Goal: Task Accomplishment & Management: Use online tool/utility

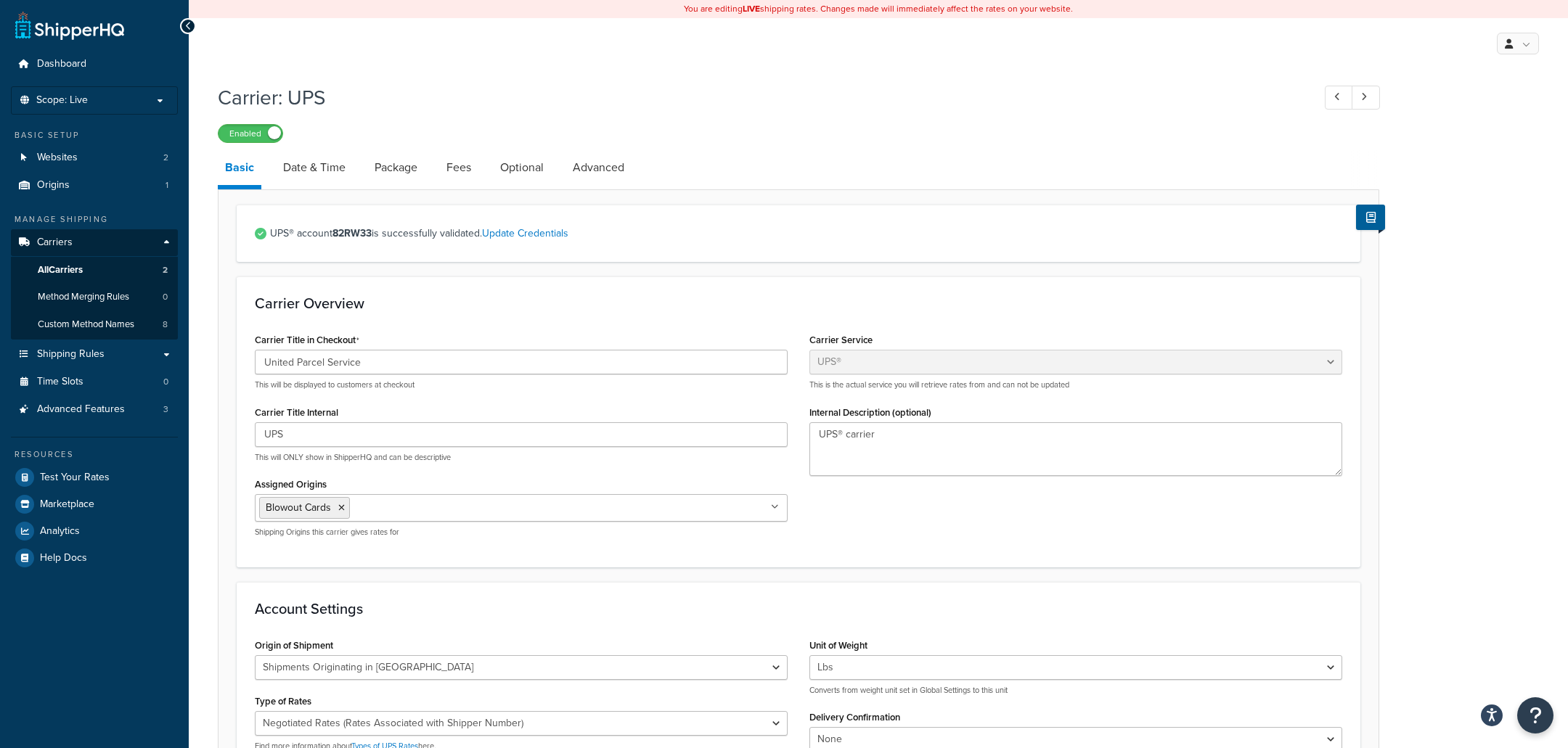
select select "ups"
select select "us"
select select "01"
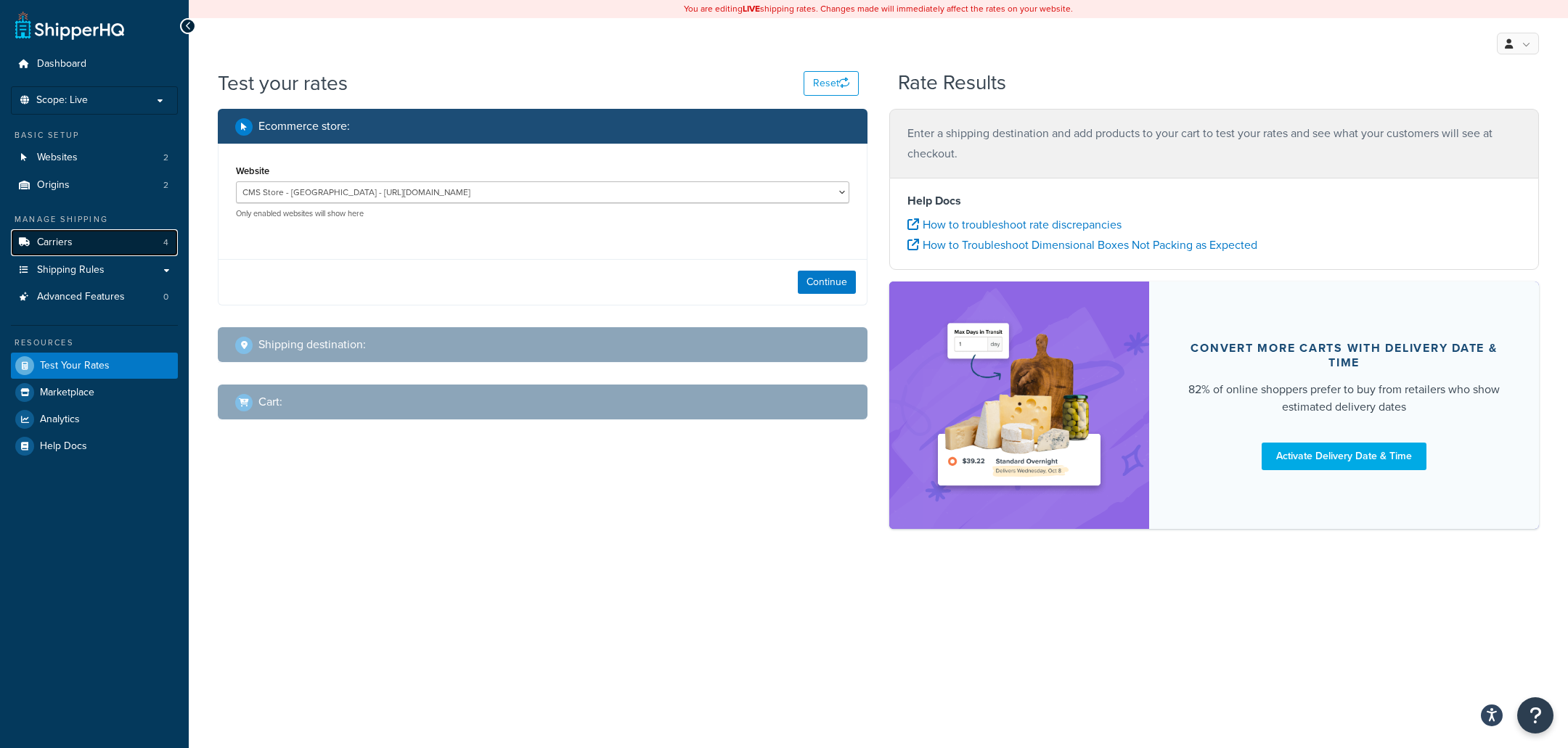
click at [86, 246] on link "Carriers 4" at bounding box center [94, 243] width 167 height 27
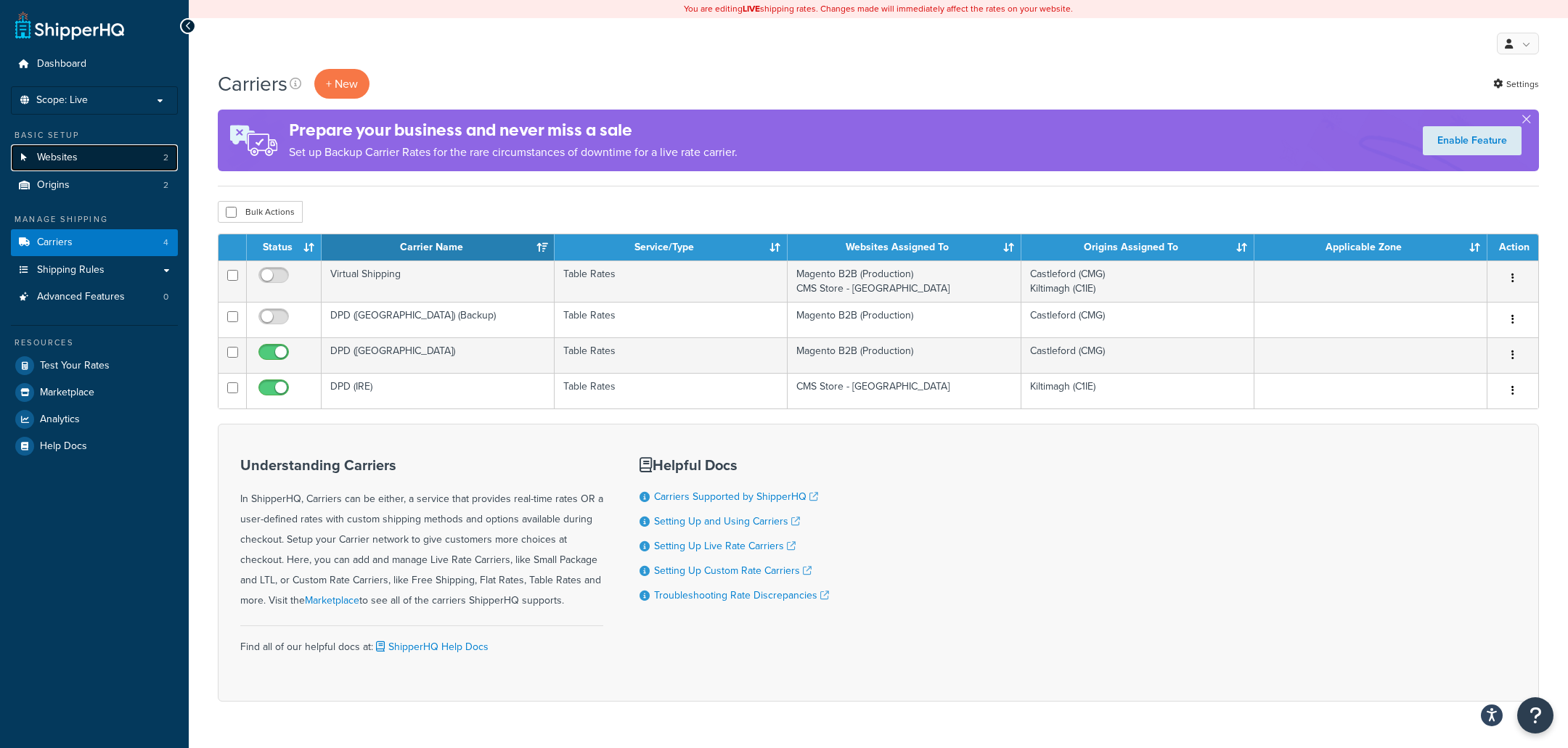
click at [143, 162] on link "Websites 2" at bounding box center [94, 158] width 167 height 27
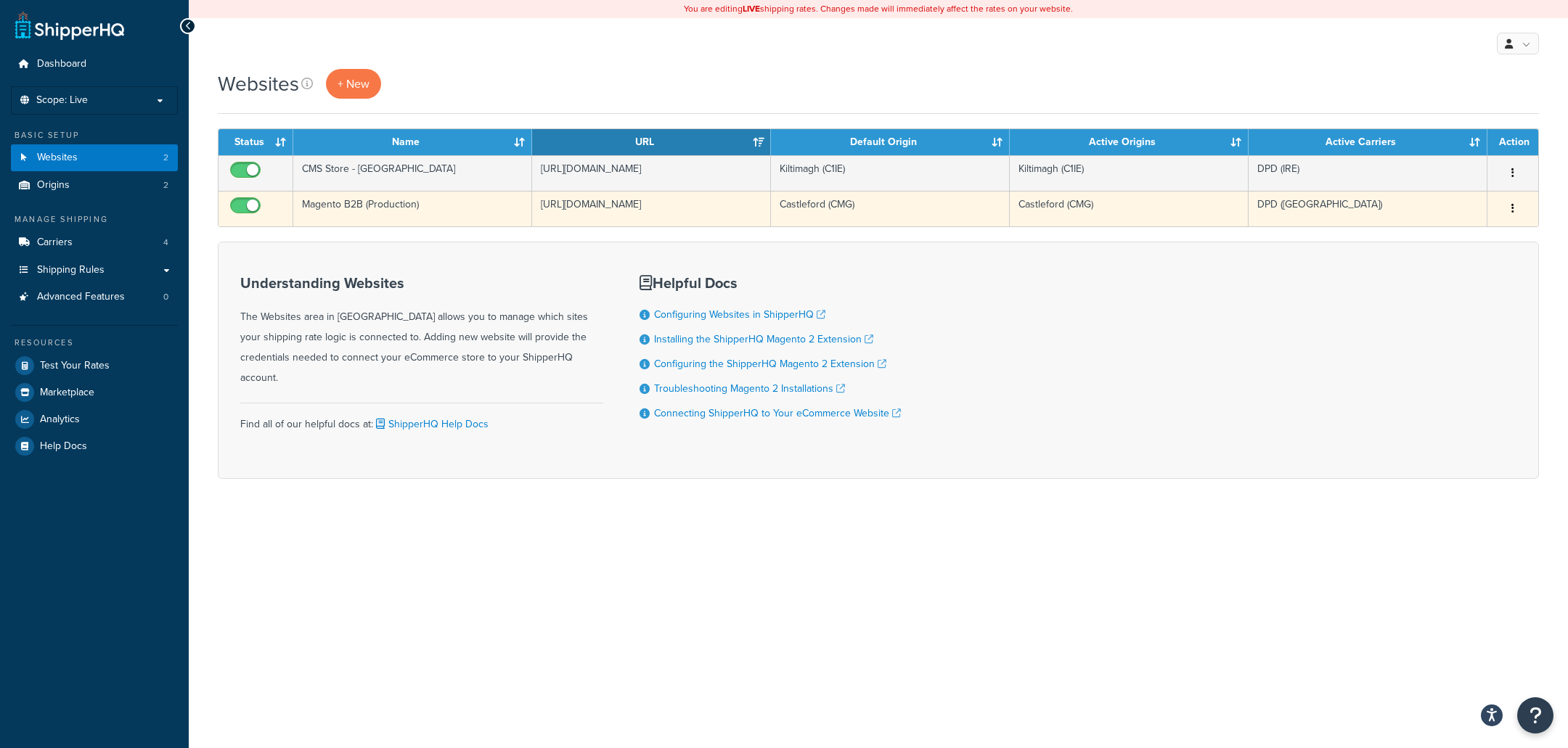
click at [396, 221] on td "Magento B2B (Production)" at bounding box center [412, 209] width 239 height 36
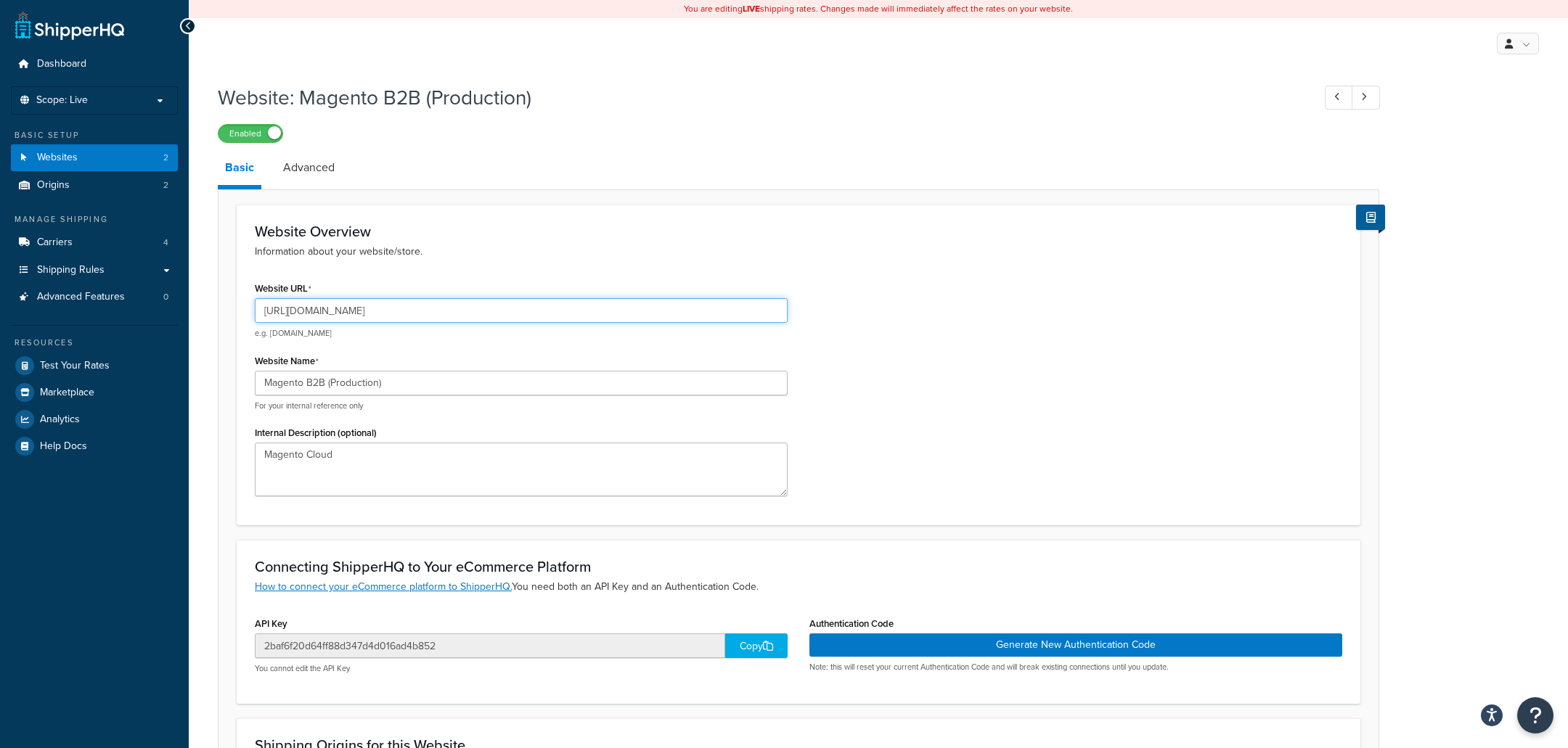
click at [499, 317] on input "https://store.cmsdistribution.com/en-gb" at bounding box center [520, 310] width 532 height 25
click at [499, 317] on input "[URL][DOMAIN_NAME]" at bounding box center [520, 310] width 532 height 25
click at [102, 179] on link "Origins 2" at bounding box center [94, 185] width 167 height 27
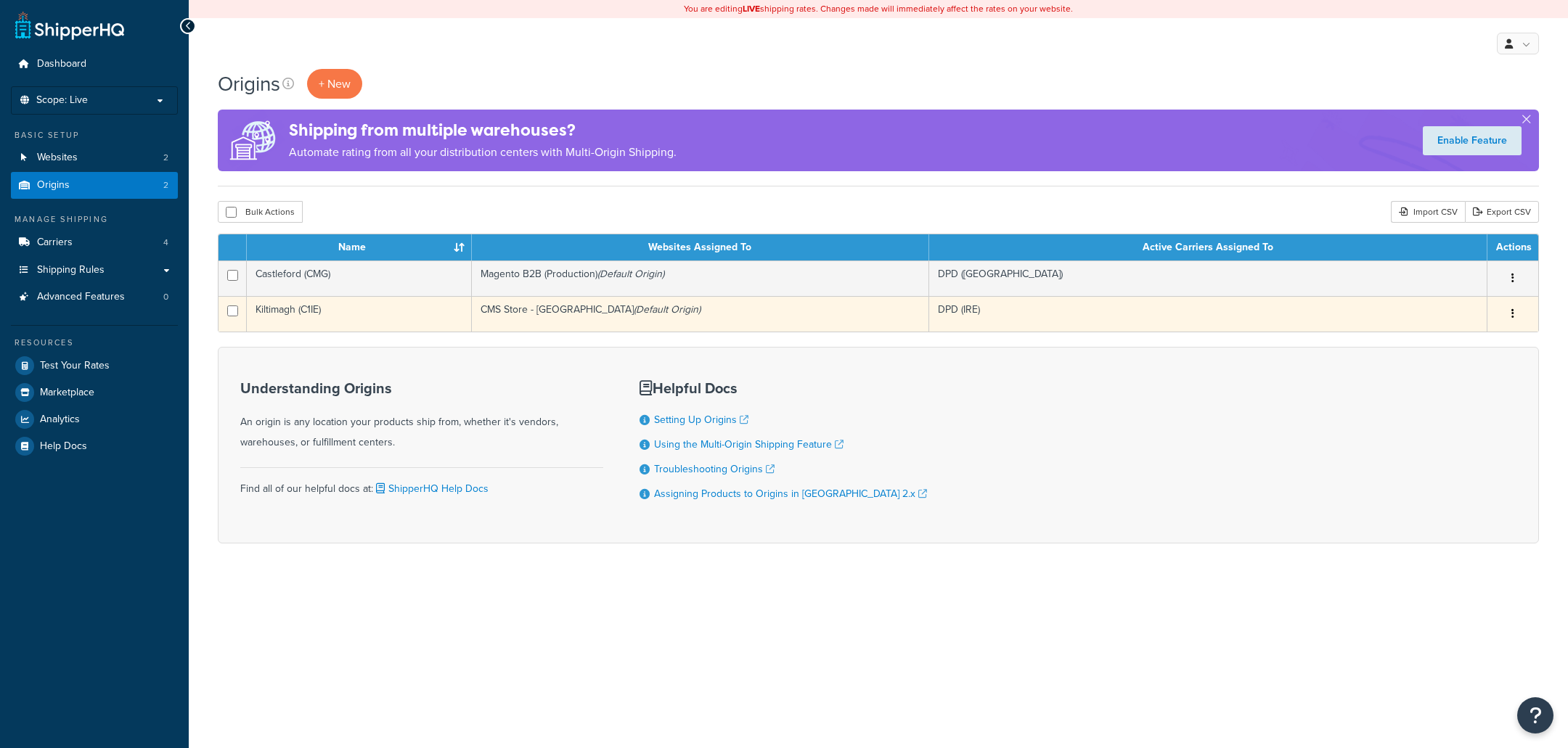
click at [417, 312] on td "Kiltimagh (C1IE)" at bounding box center [359, 314] width 225 height 36
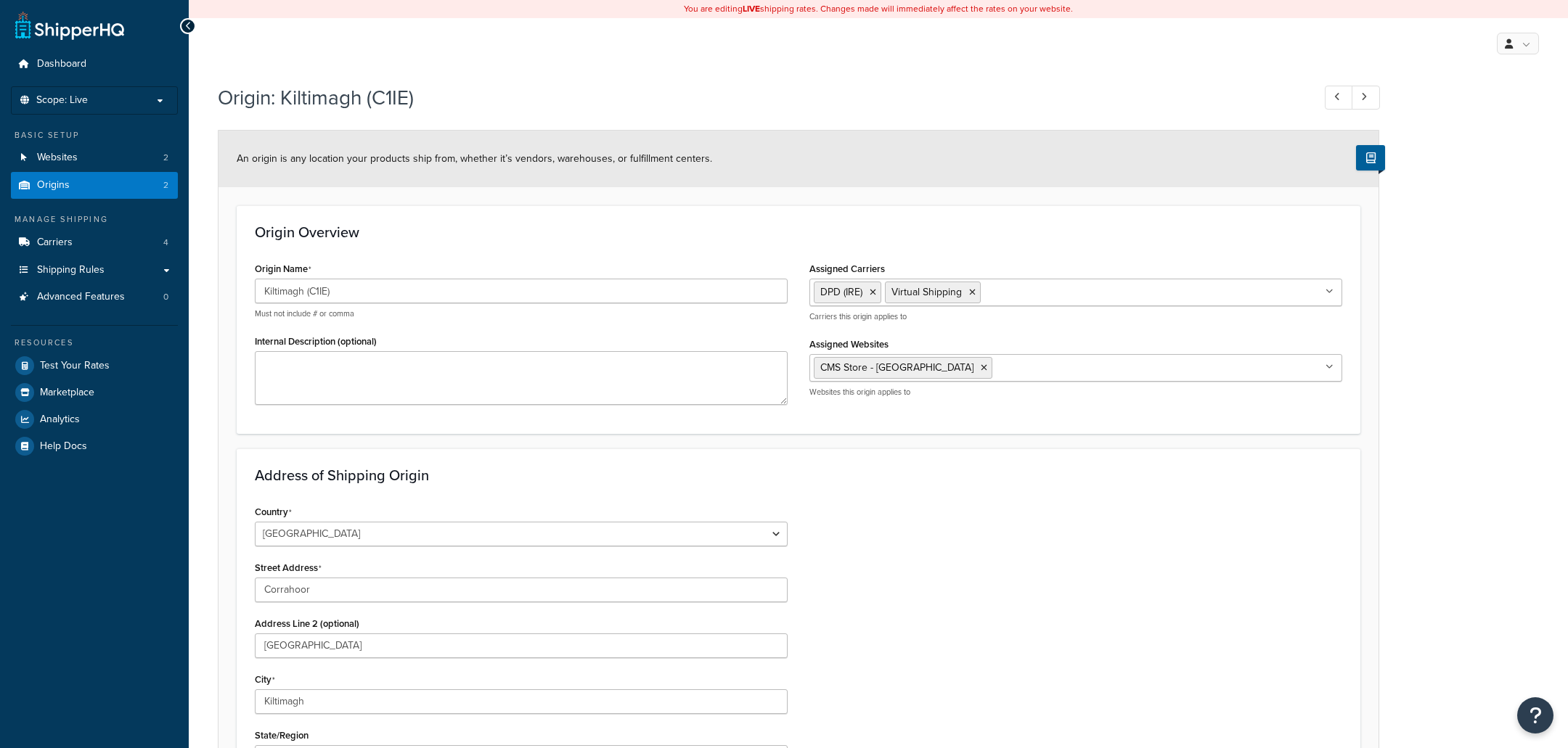
select select "1105"
select select "740"
click at [82, 160] on link "Websites 2" at bounding box center [94, 158] width 167 height 27
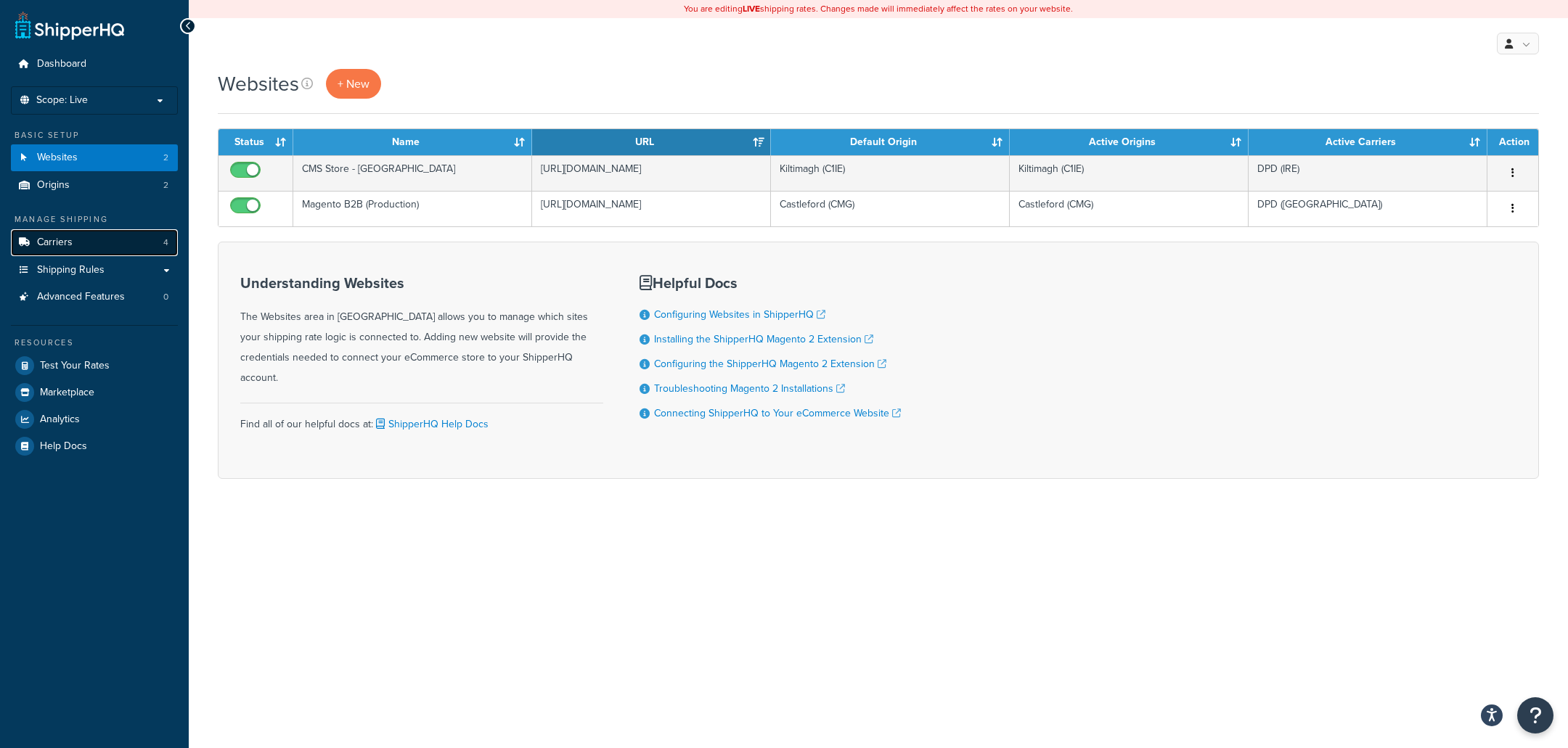
click at [160, 246] on link "Carriers 4" at bounding box center [94, 243] width 167 height 27
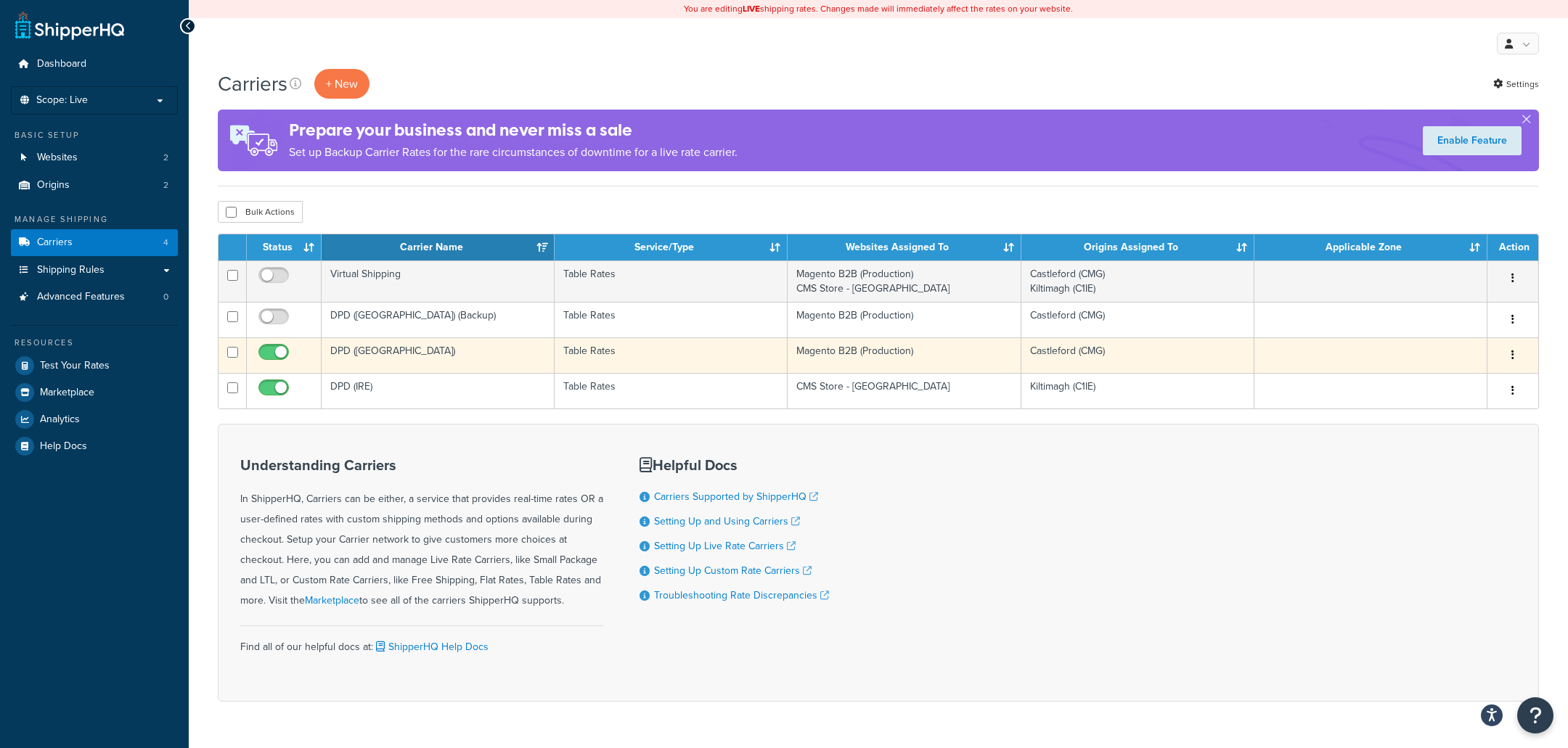
click at [409, 346] on td "DPD ([GEOGRAPHIC_DATA])" at bounding box center [438, 355] width 233 height 36
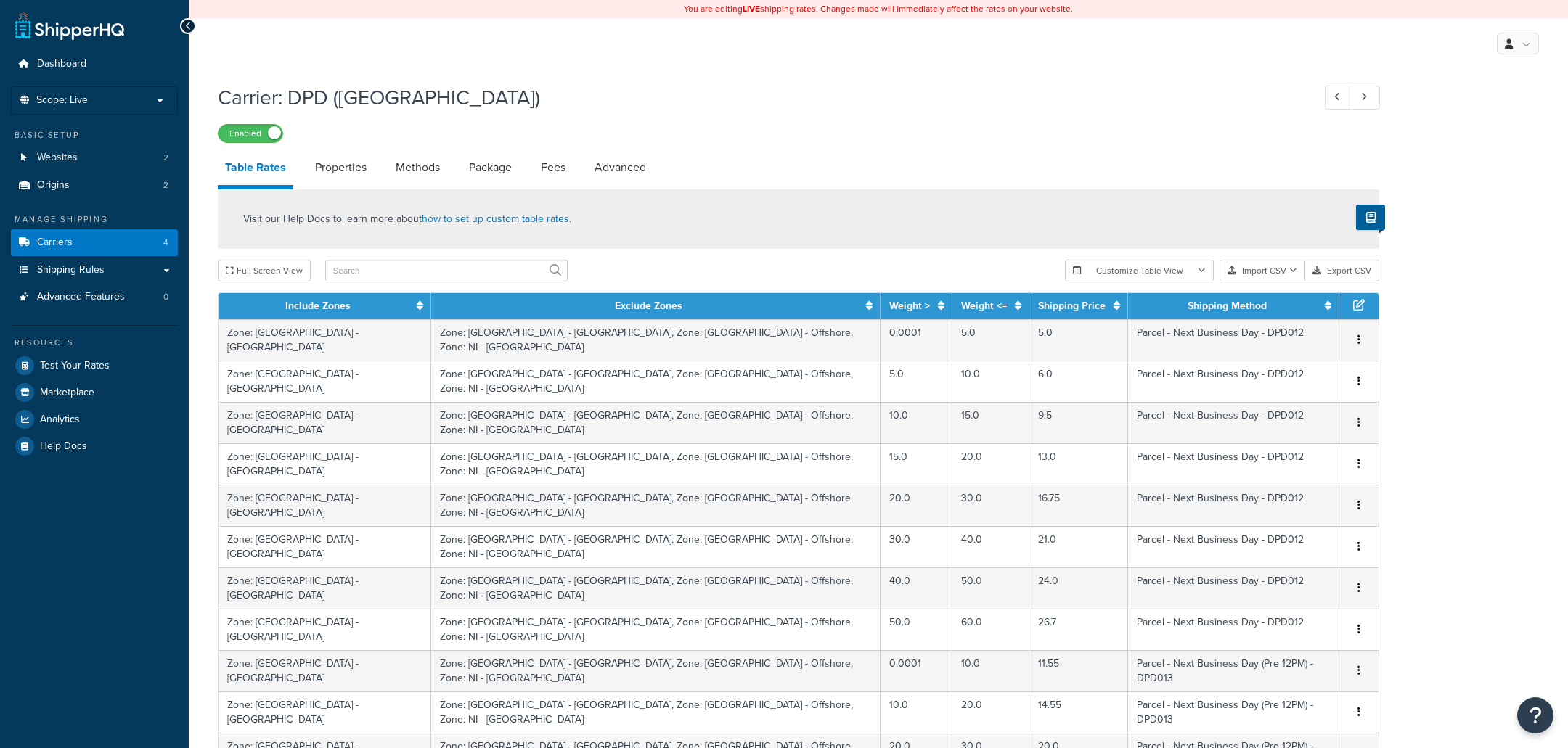
select select "25"
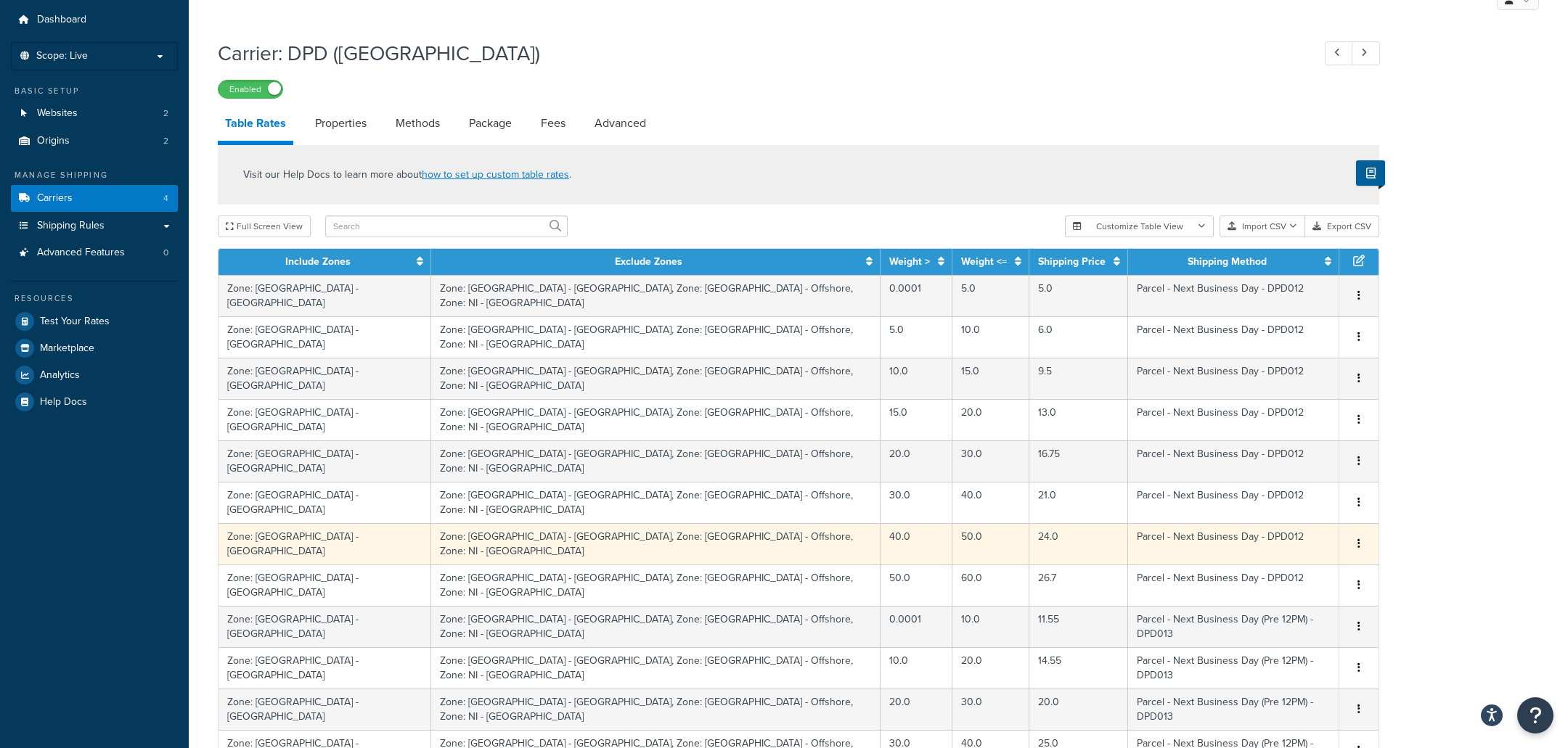
scroll to position [41, 0]
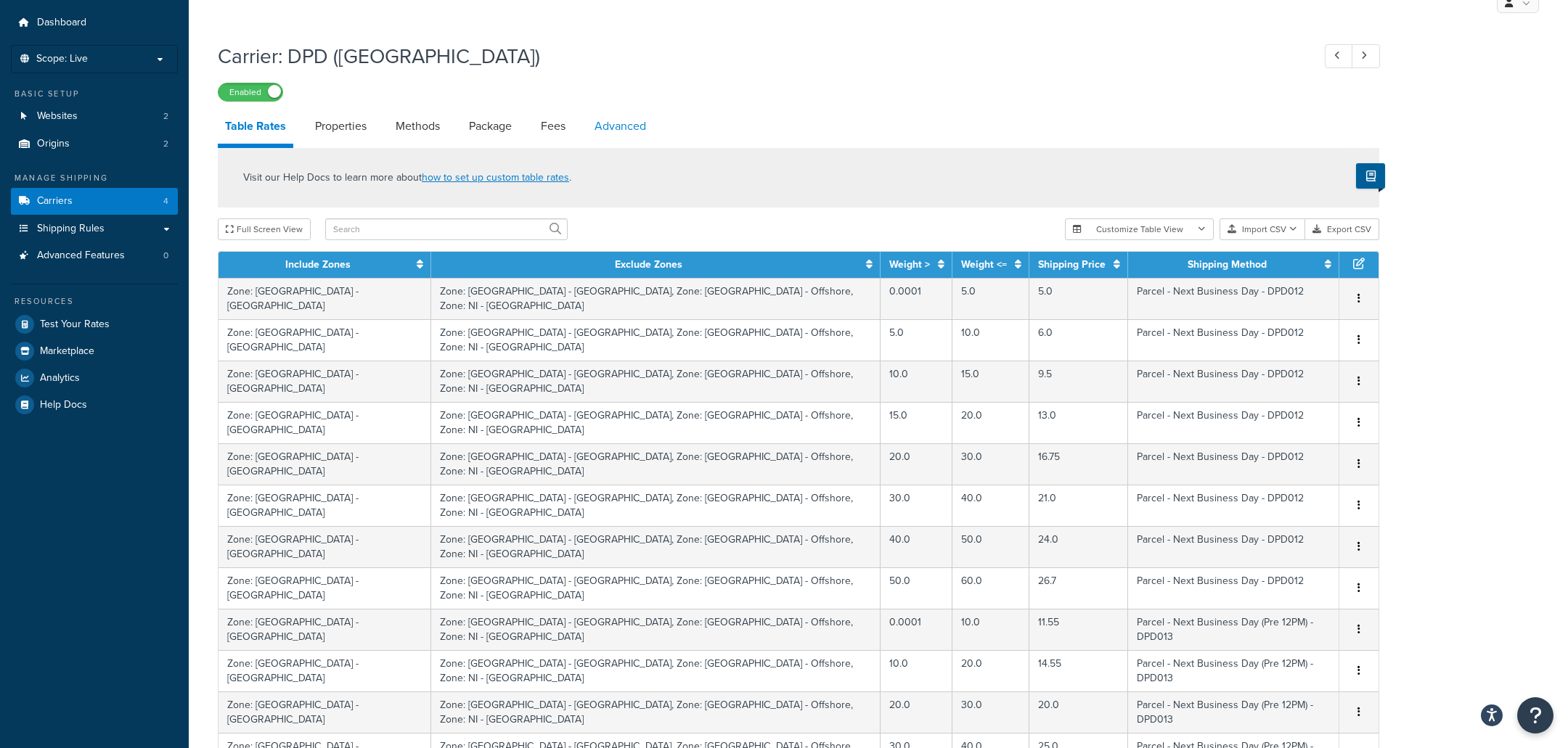
click at [605, 141] on link "Advanced" at bounding box center [620, 126] width 66 height 35
select select "false"
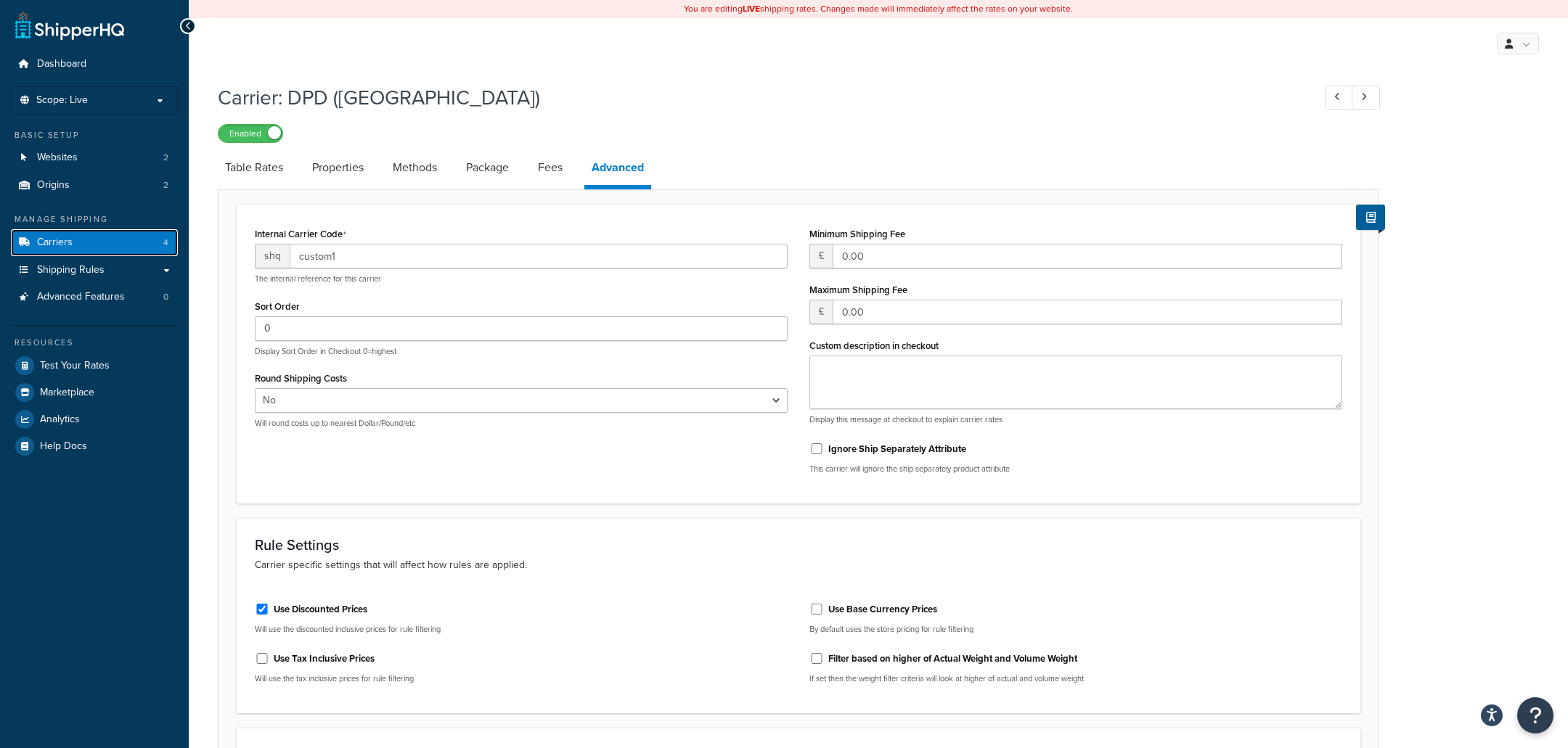
click at [106, 233] on link "Carriers 4" at bounding box center [94, 243] width 167 height 27
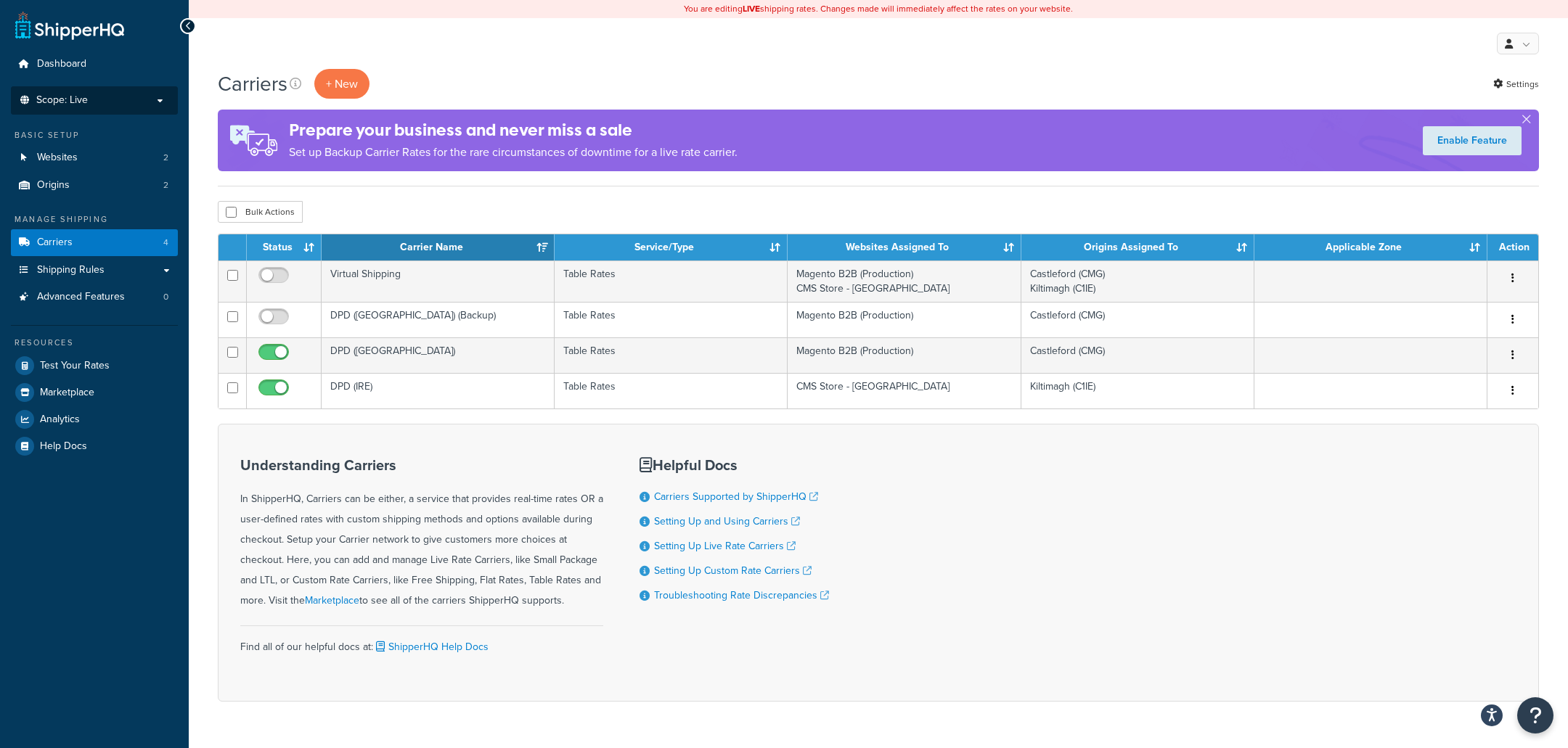
click at [125, 96] on p "Scope: Live" at bounding box center [94, 101] width 153 height 12
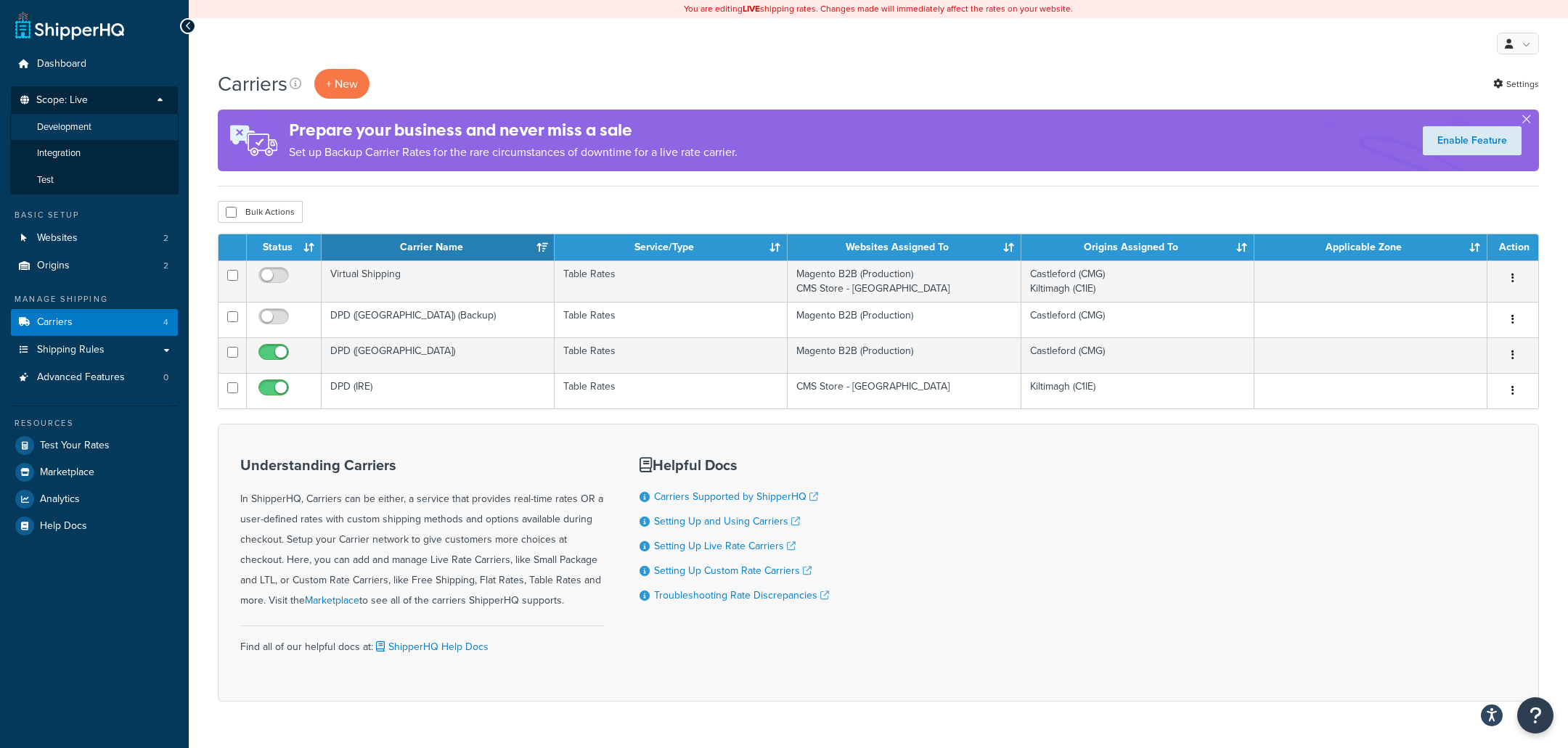
click at [128, 139] on li "Development" at bounding box center [95, 127] width 168 height 27
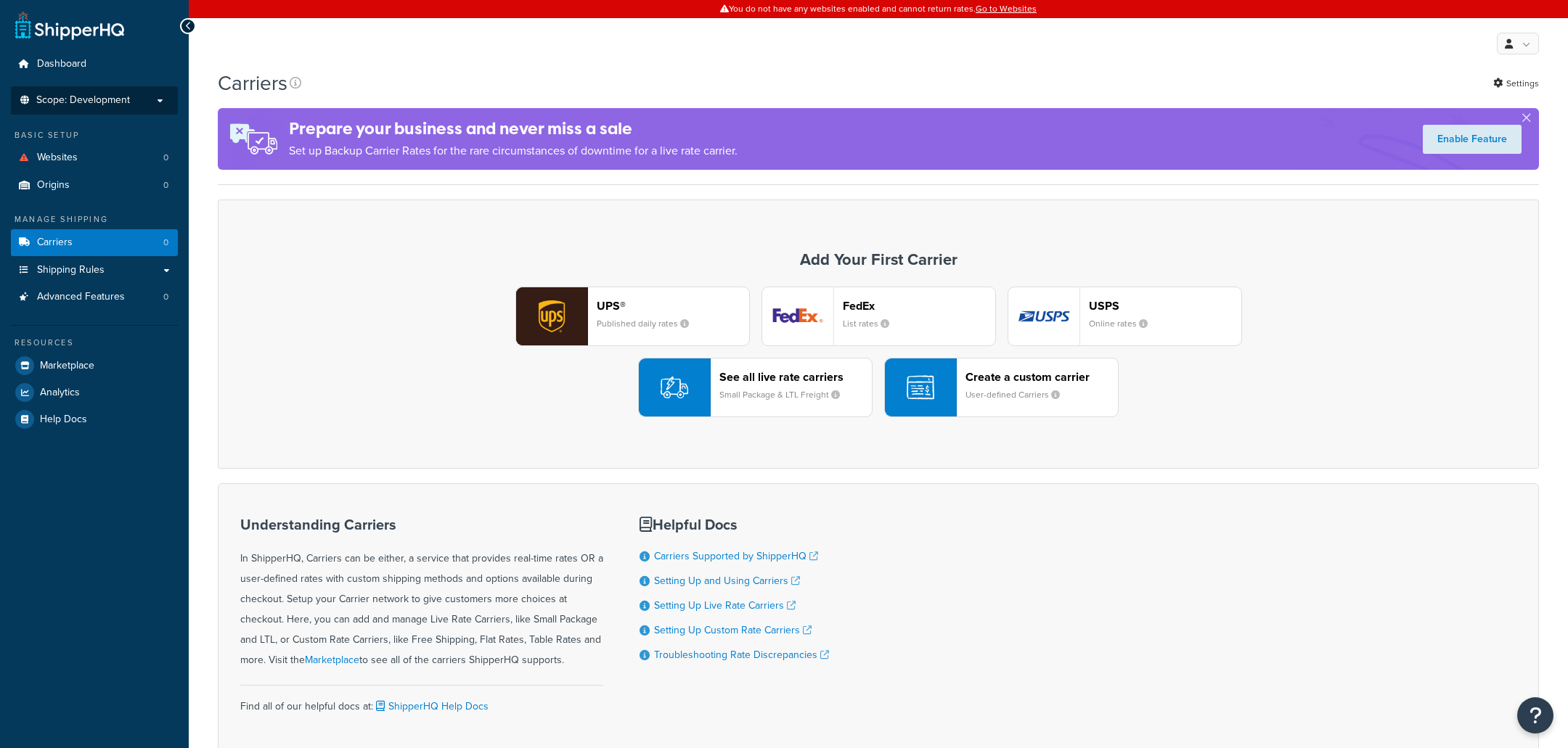
click at [137, 101] on p "Scope: Development" at bounding box center [94, 101] width 153 height 12
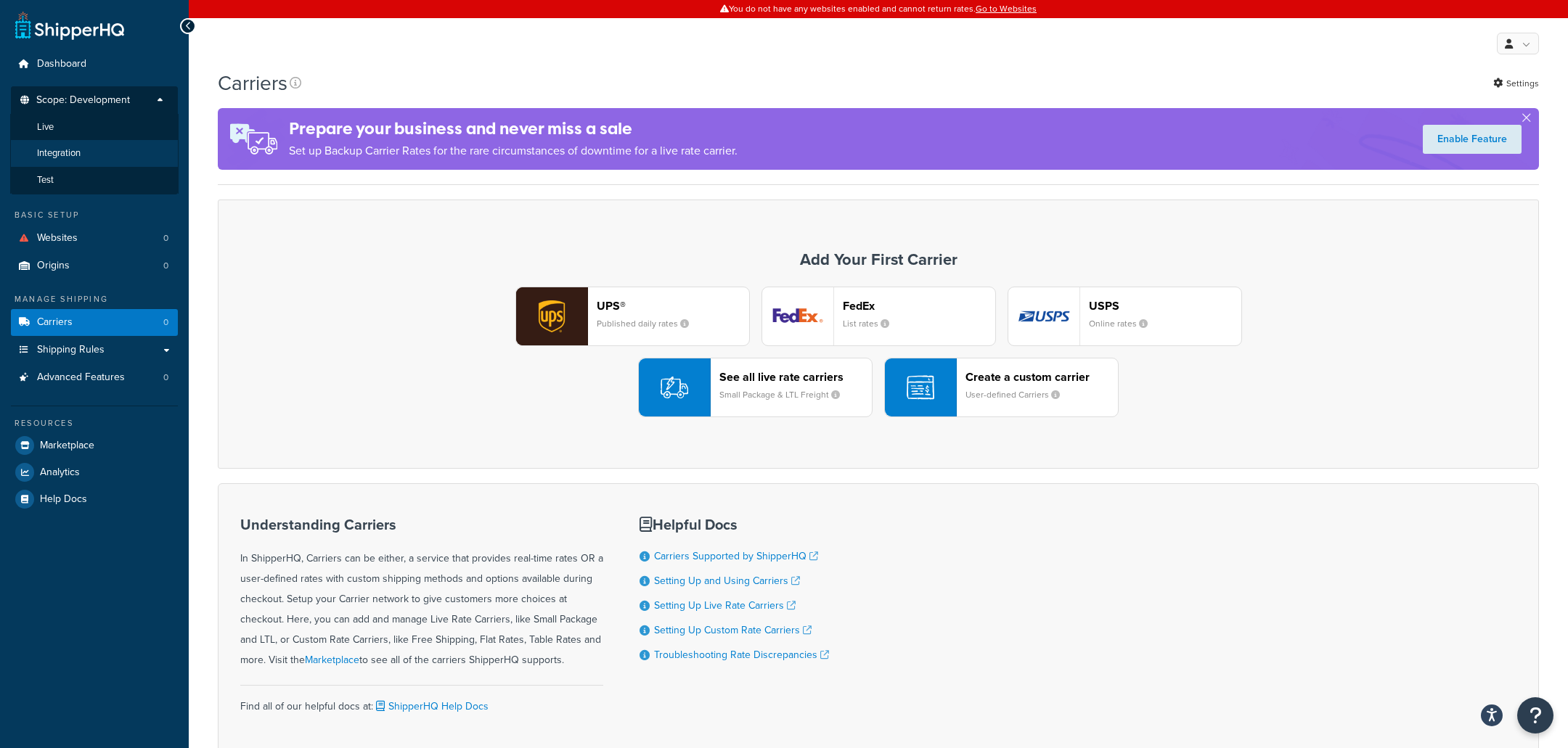
click at [107, 153] on li "Integration" at bounding box center [95, 153] width 168 height 27
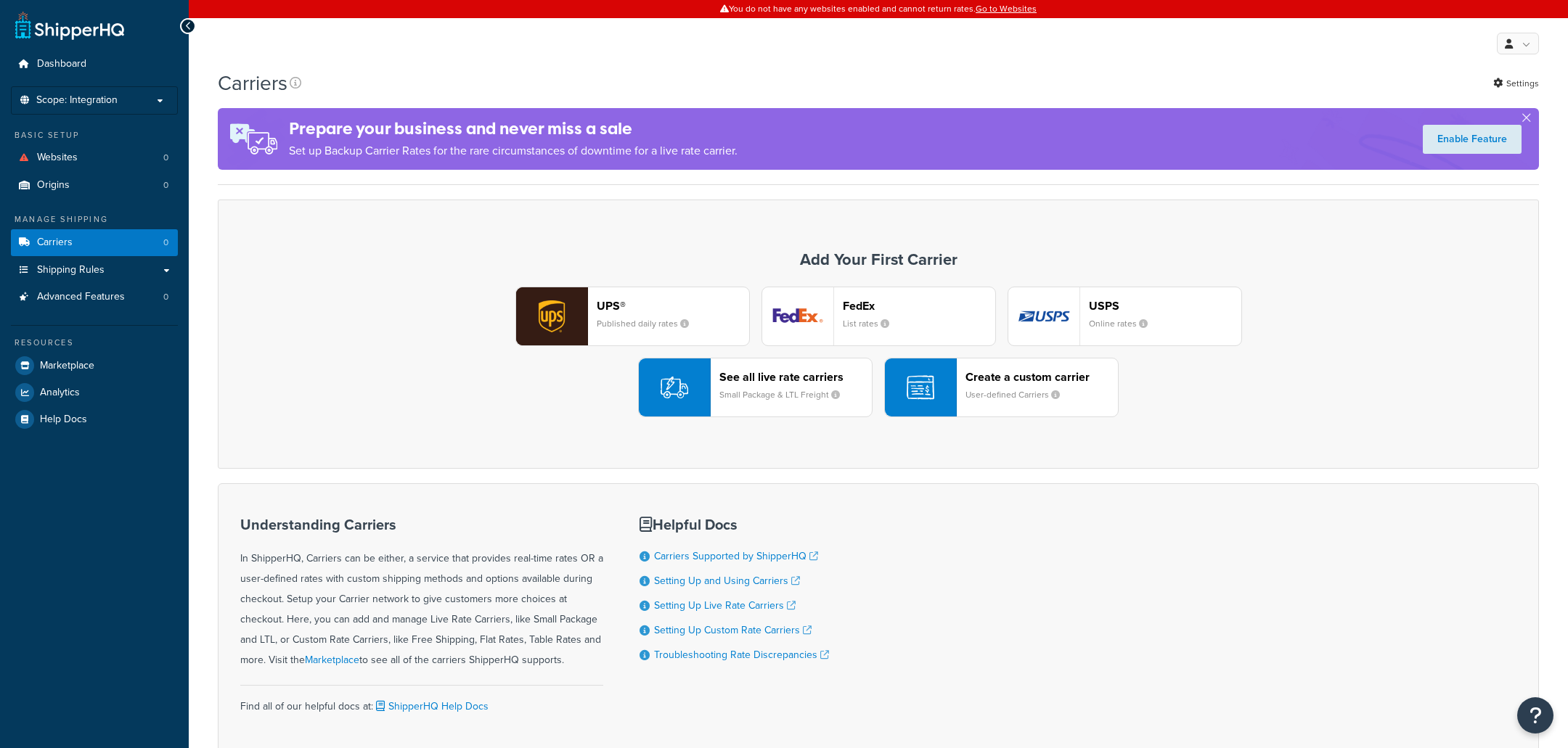
click at [108, 99] on span "Scope: Integration" at bounding box center [76, 101] width 82 height 12
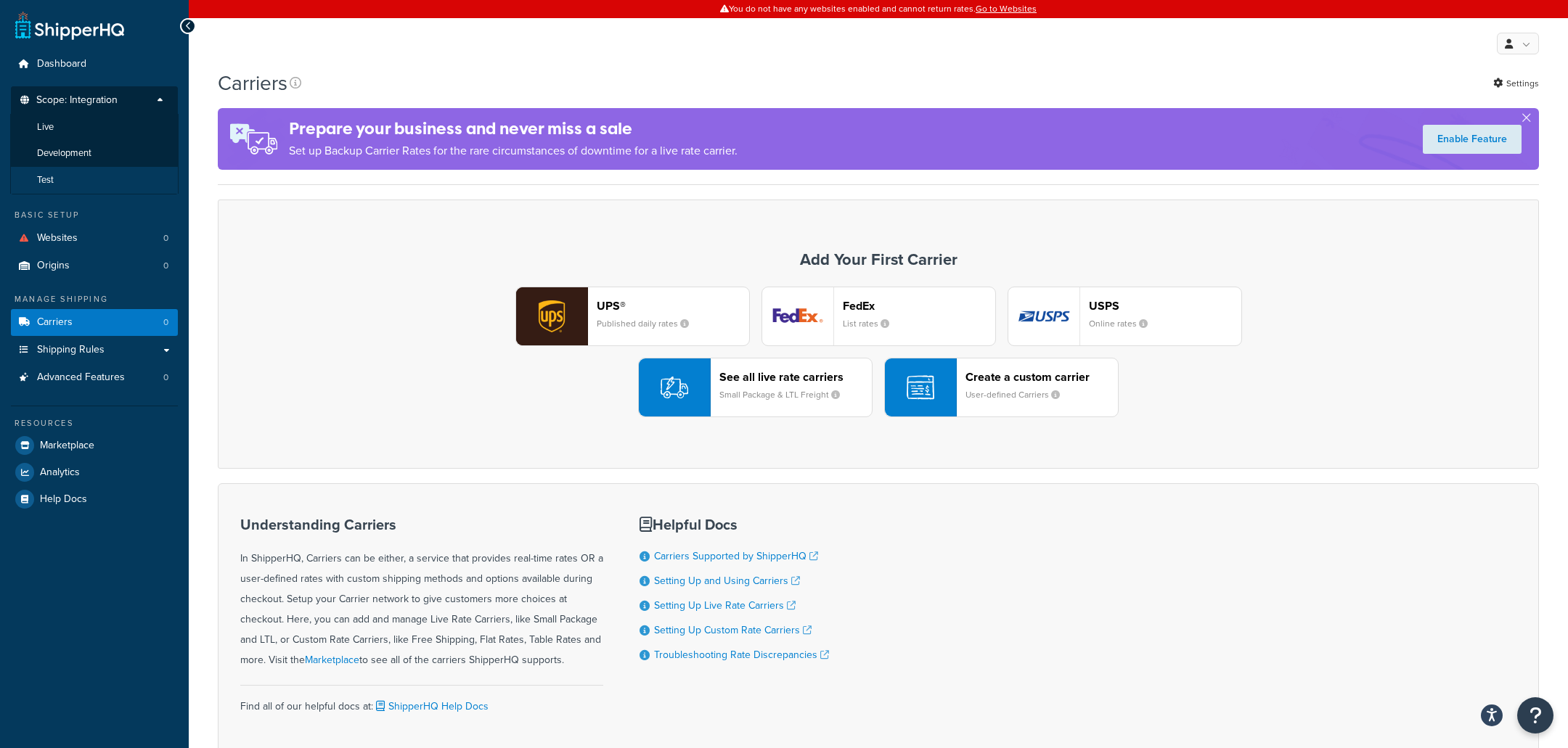
click at [115, 172] on li "Test" at bounding box center [95, 180] width 168 height 27
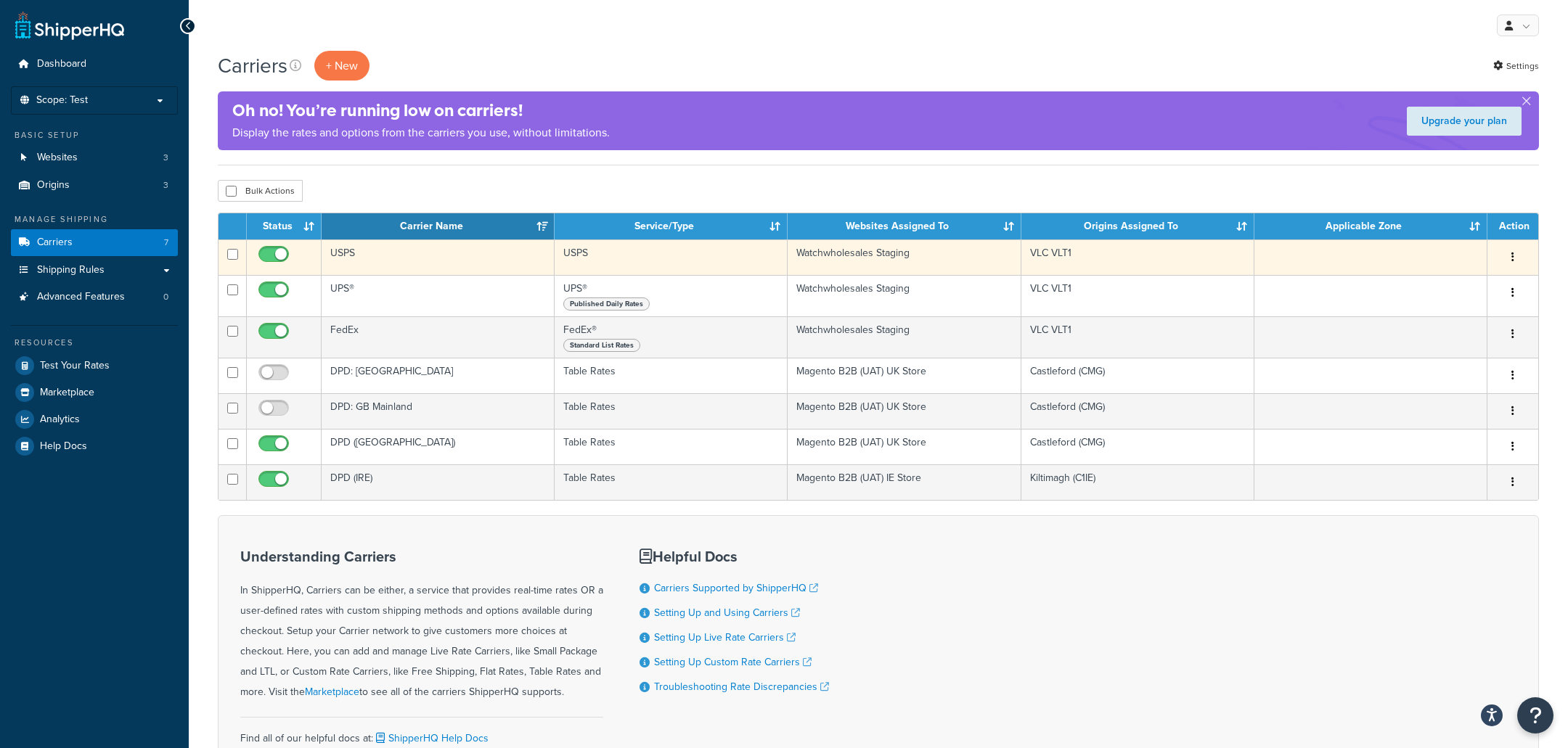
click at [410, 267] on td "USPS" at bounding box center [438, 257] width 233 height 36
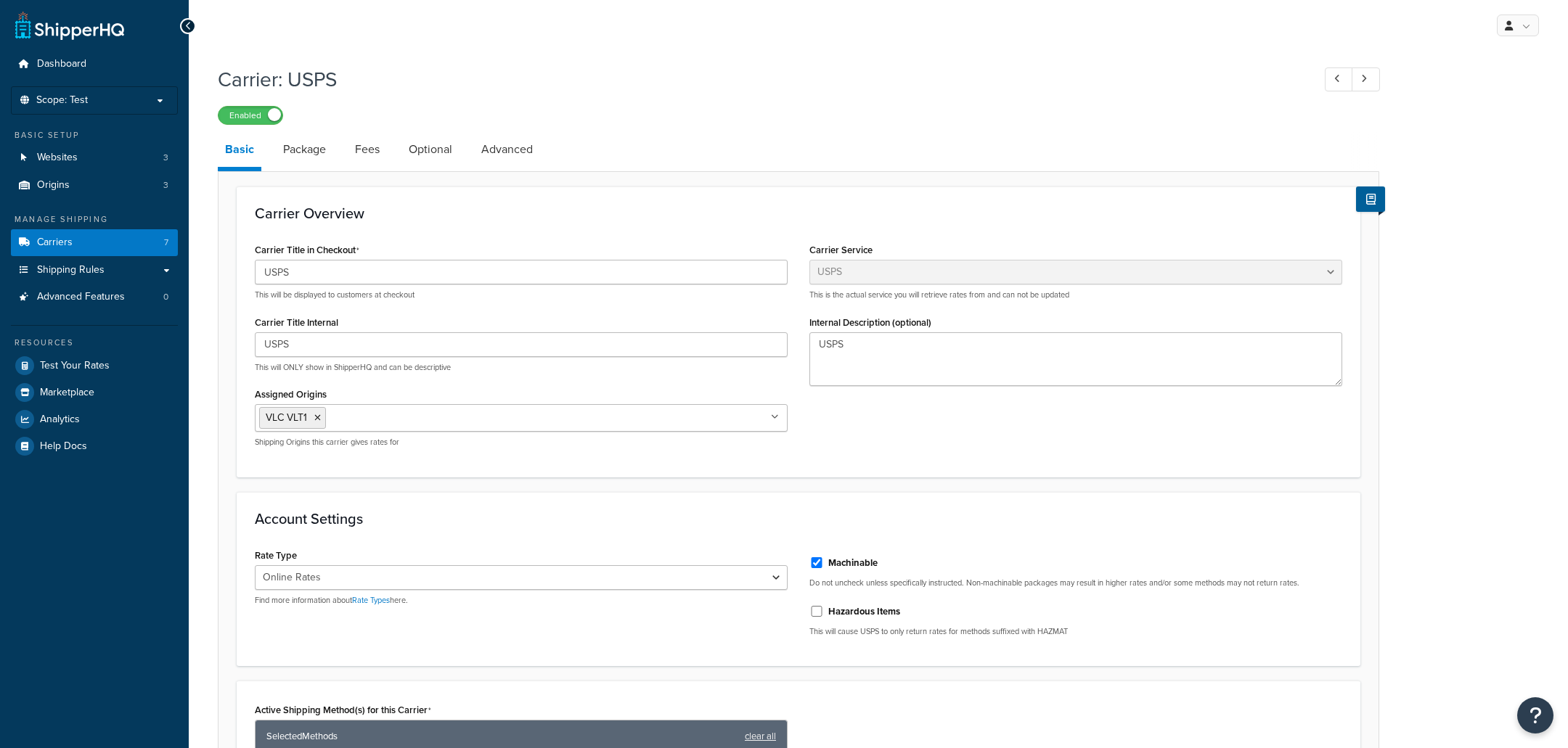
select select "usps"
select select "ONLINE"
click at [492, 149] on link "Advanced" at bounding box center [506, 150] width 66 height 35
select select "false"
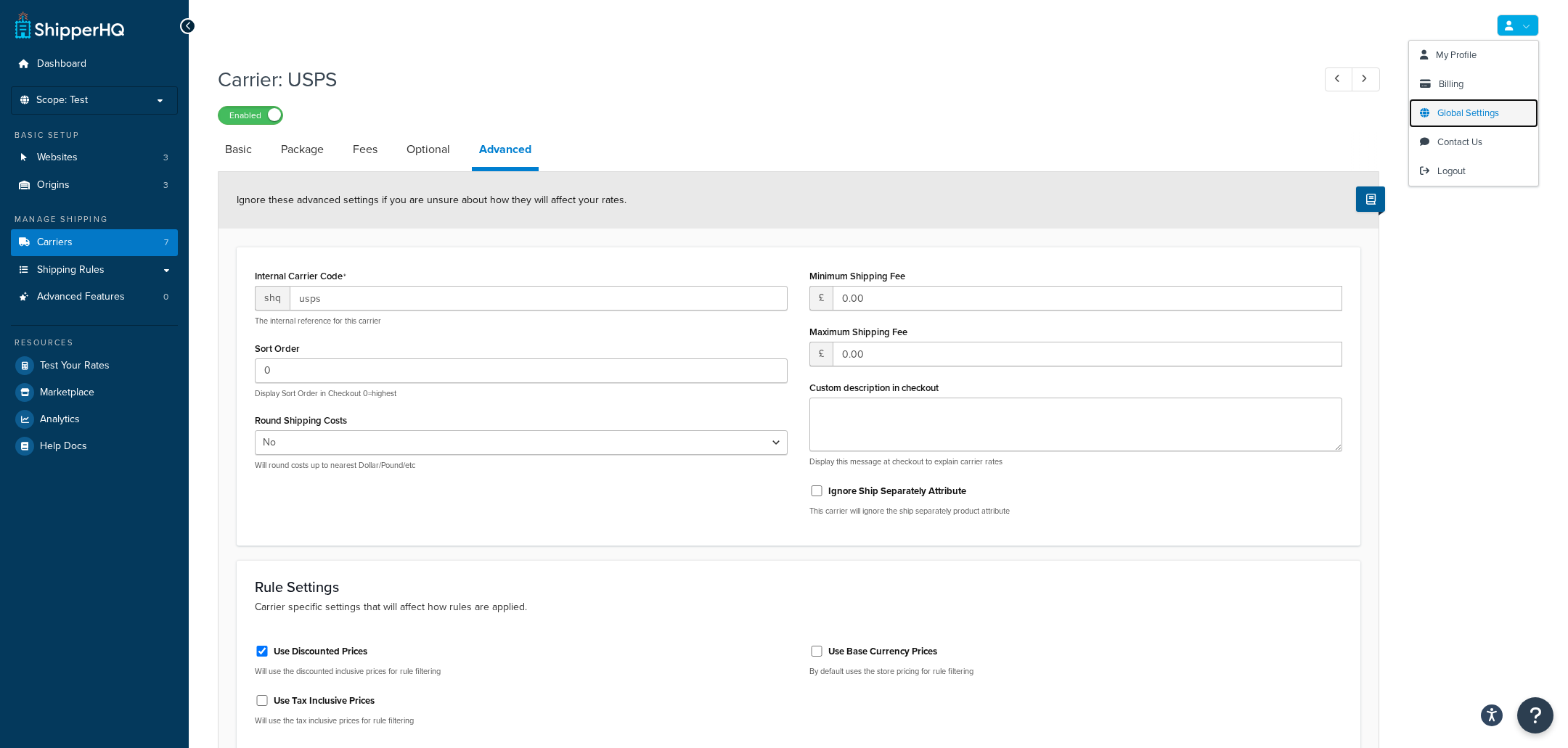
click at [1493, 112] on span "Global Settings" at bounding box center [1468, 113] width 61 height 14
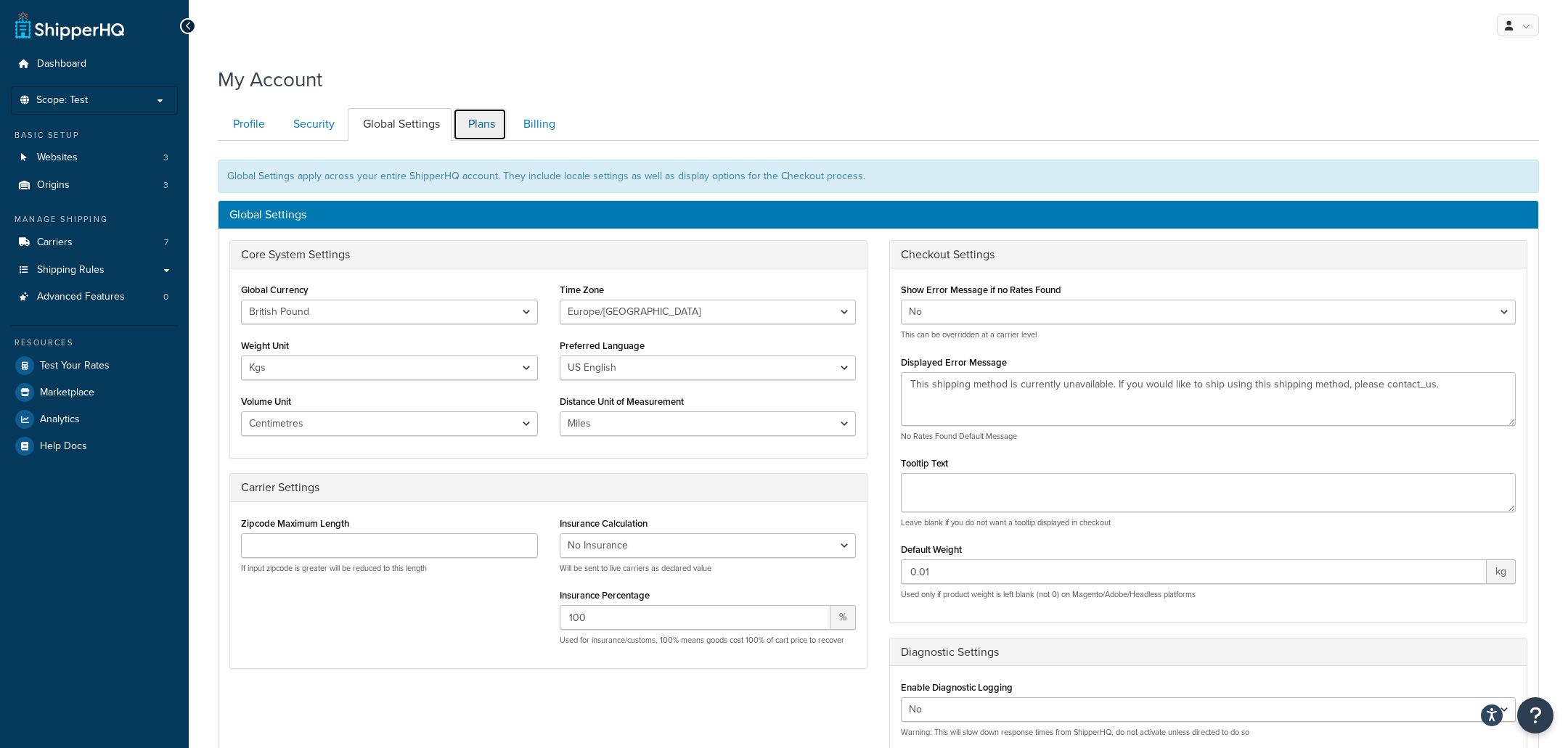
click at [477, 121] on link "Plans" at bounding box center [479, 124] width 53 height 32
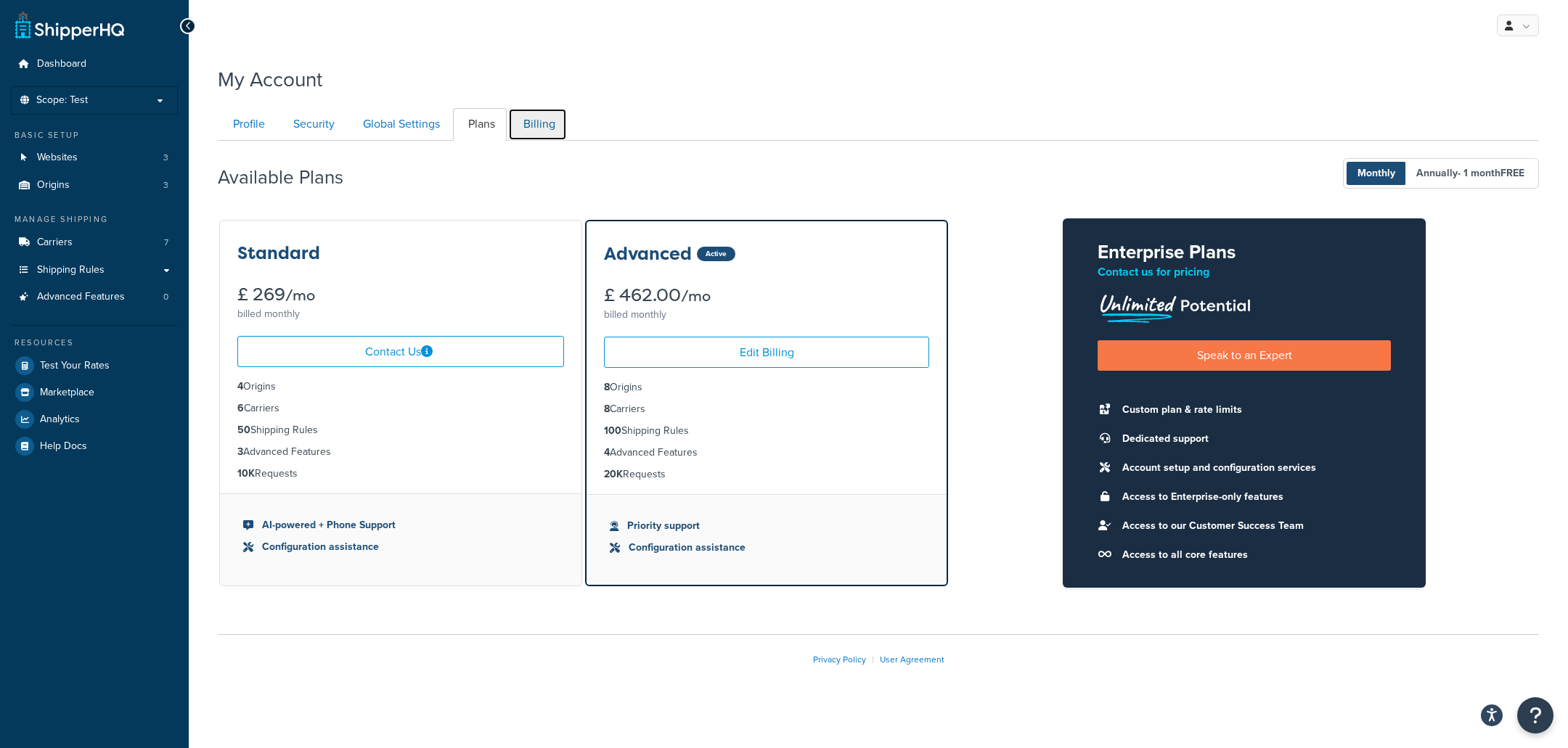
click at [544, 128] on link "Billing" at bounding box center [537, 124] width 59 height 32
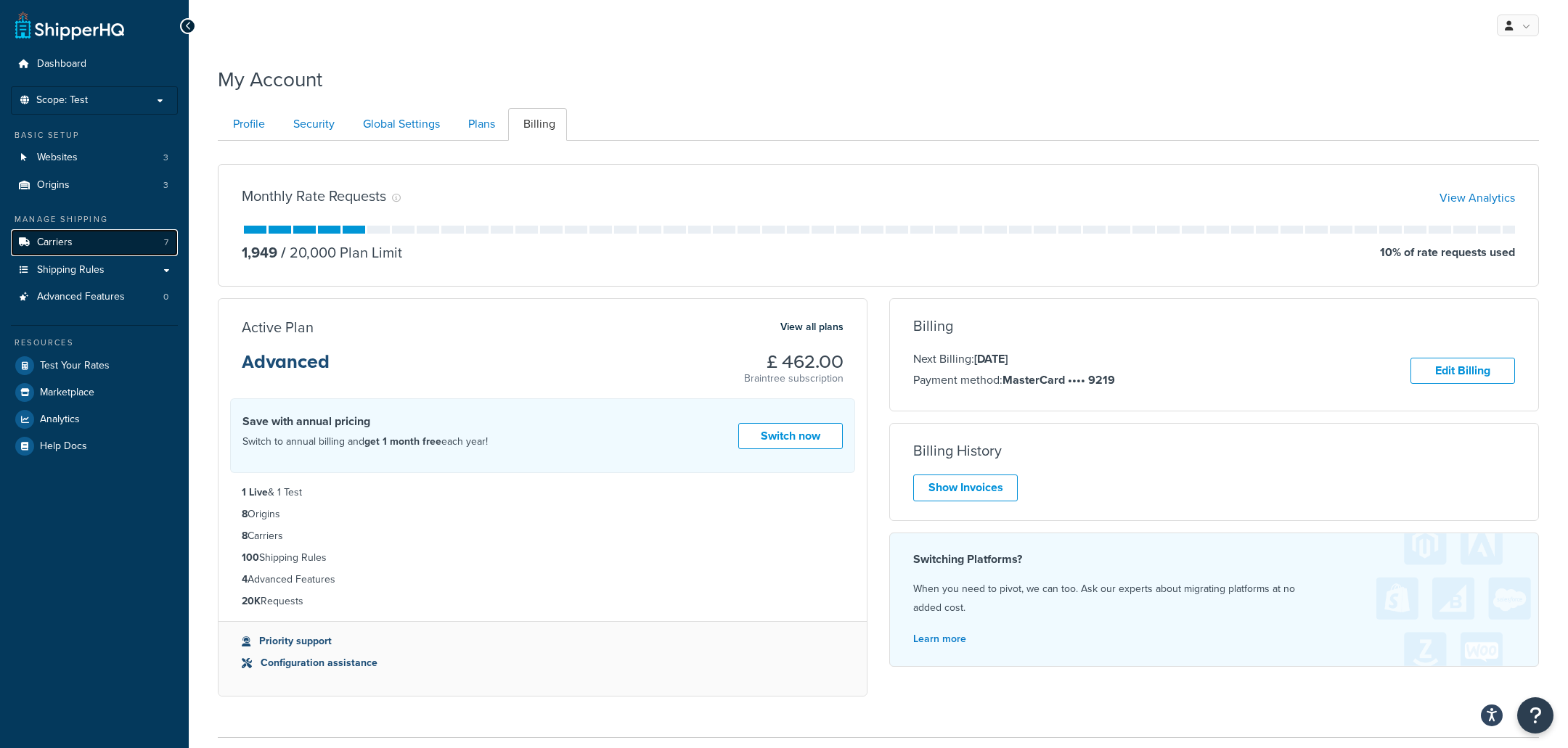
click at [61, 237] on span "Carriers" at bounding box center [54, 243] width 36 height 12
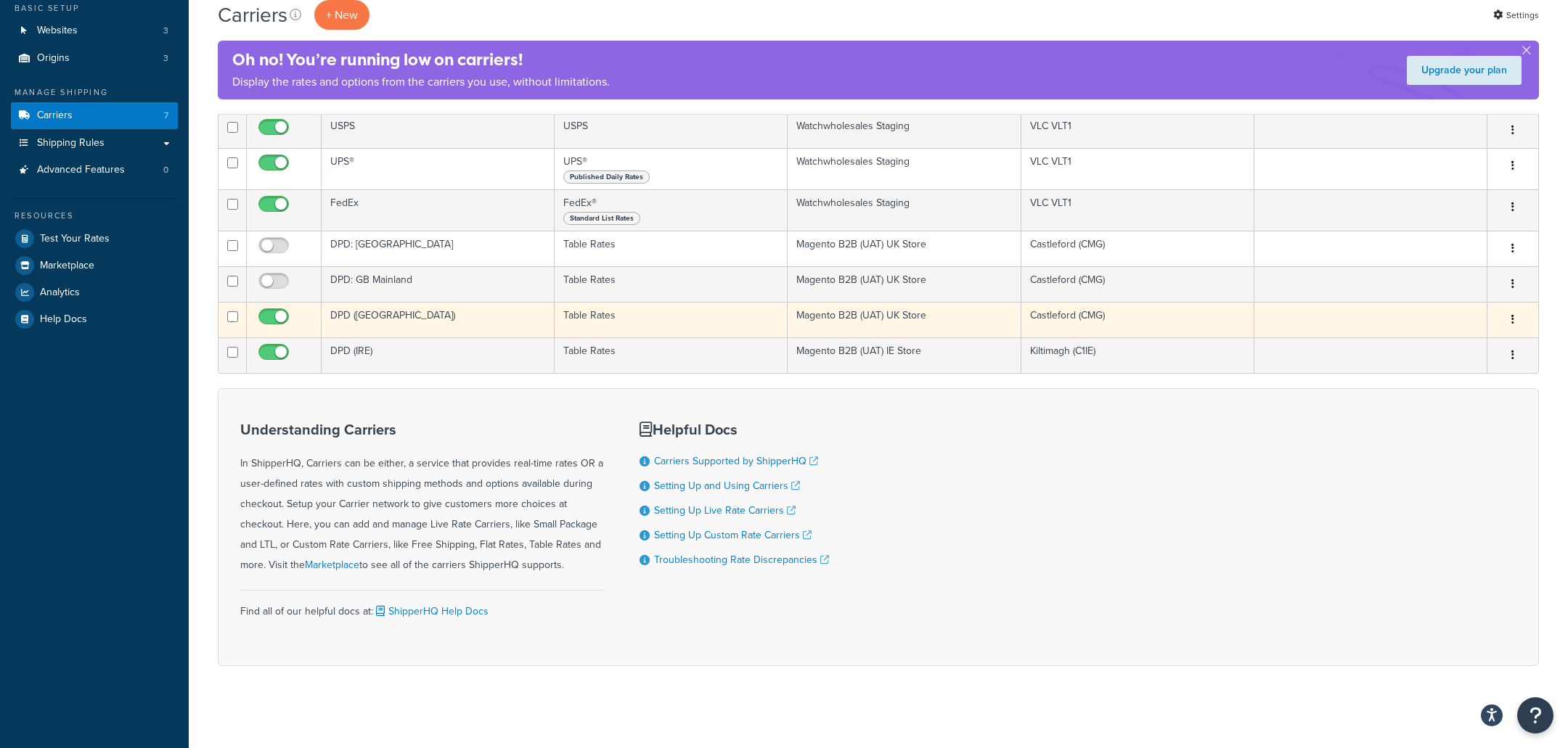
scroll to position [131, 0]
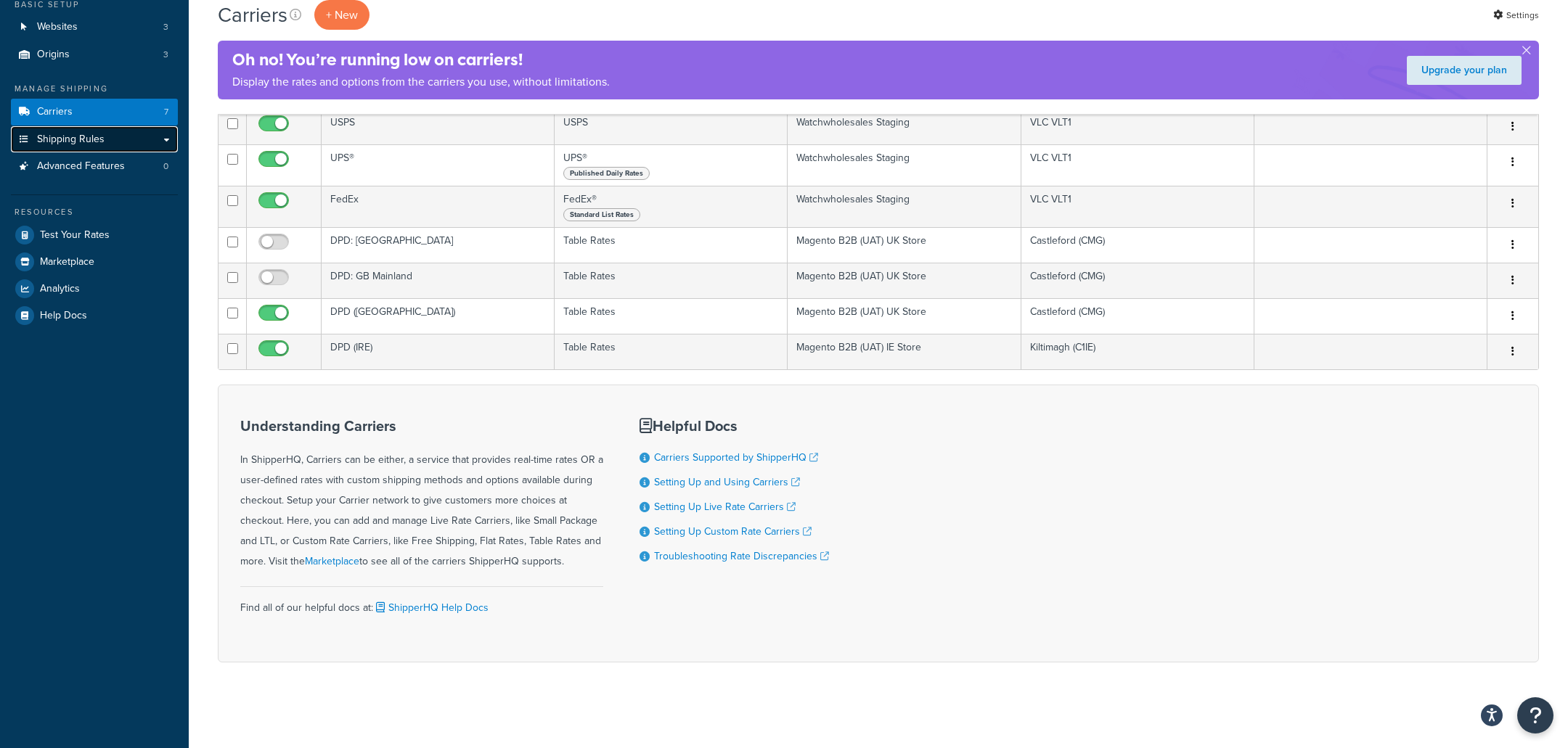
click at [116, 146] on link "Shipping Rules" at bounding box center [94, 139] width 167 height 27
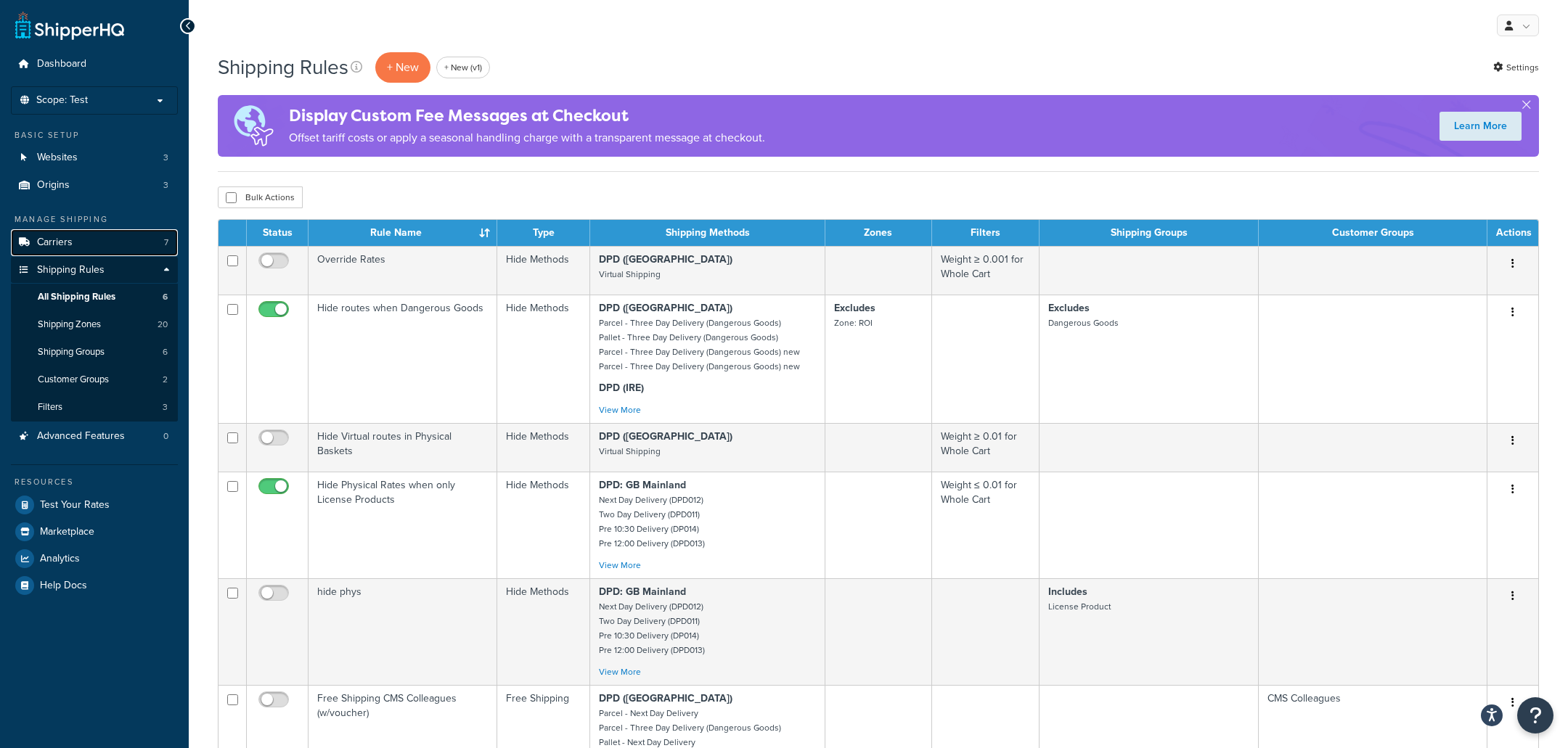
click at [40, 246] on span "Carriers" at bounding box center [54, 243] width 36 height 12
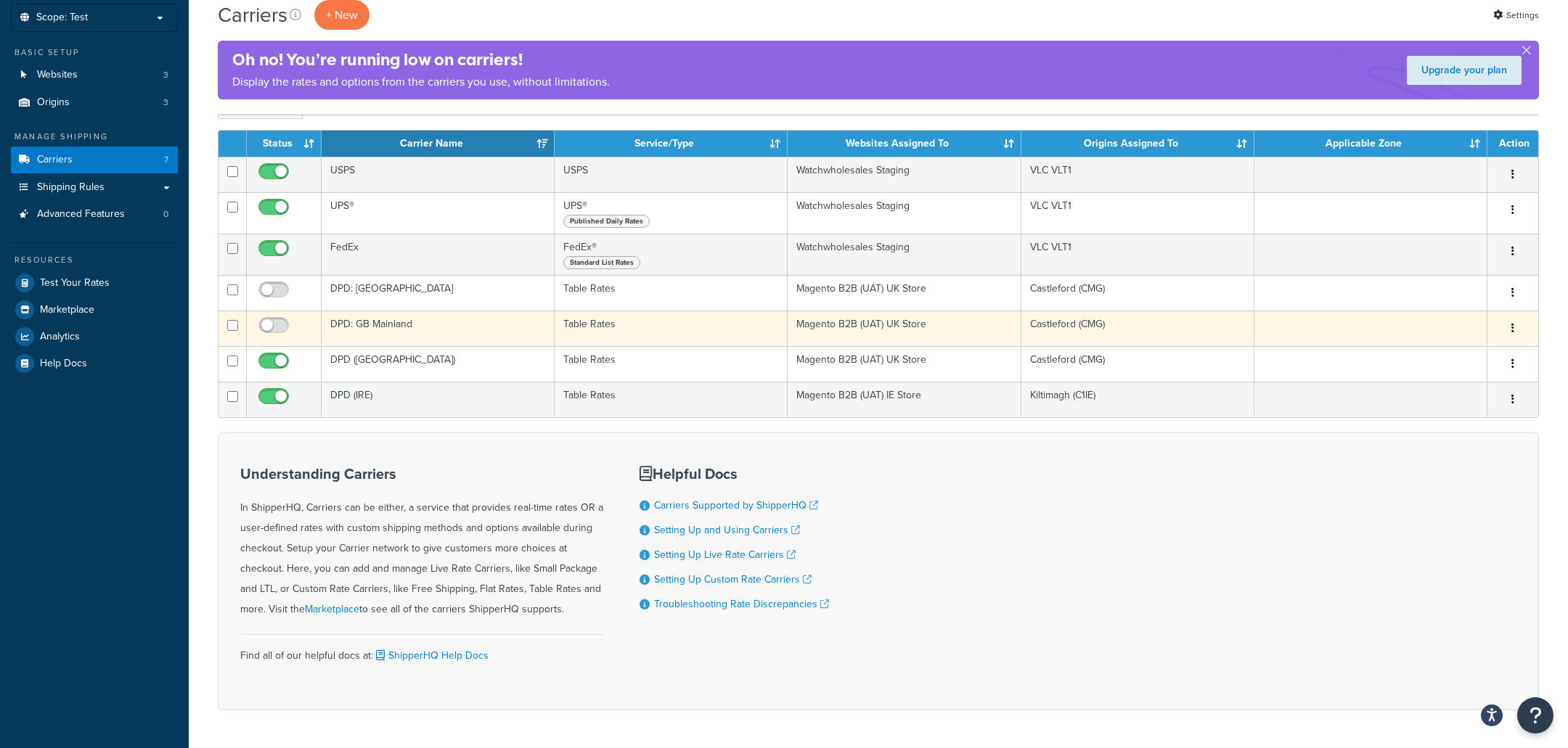
scroll to position [107, 0]
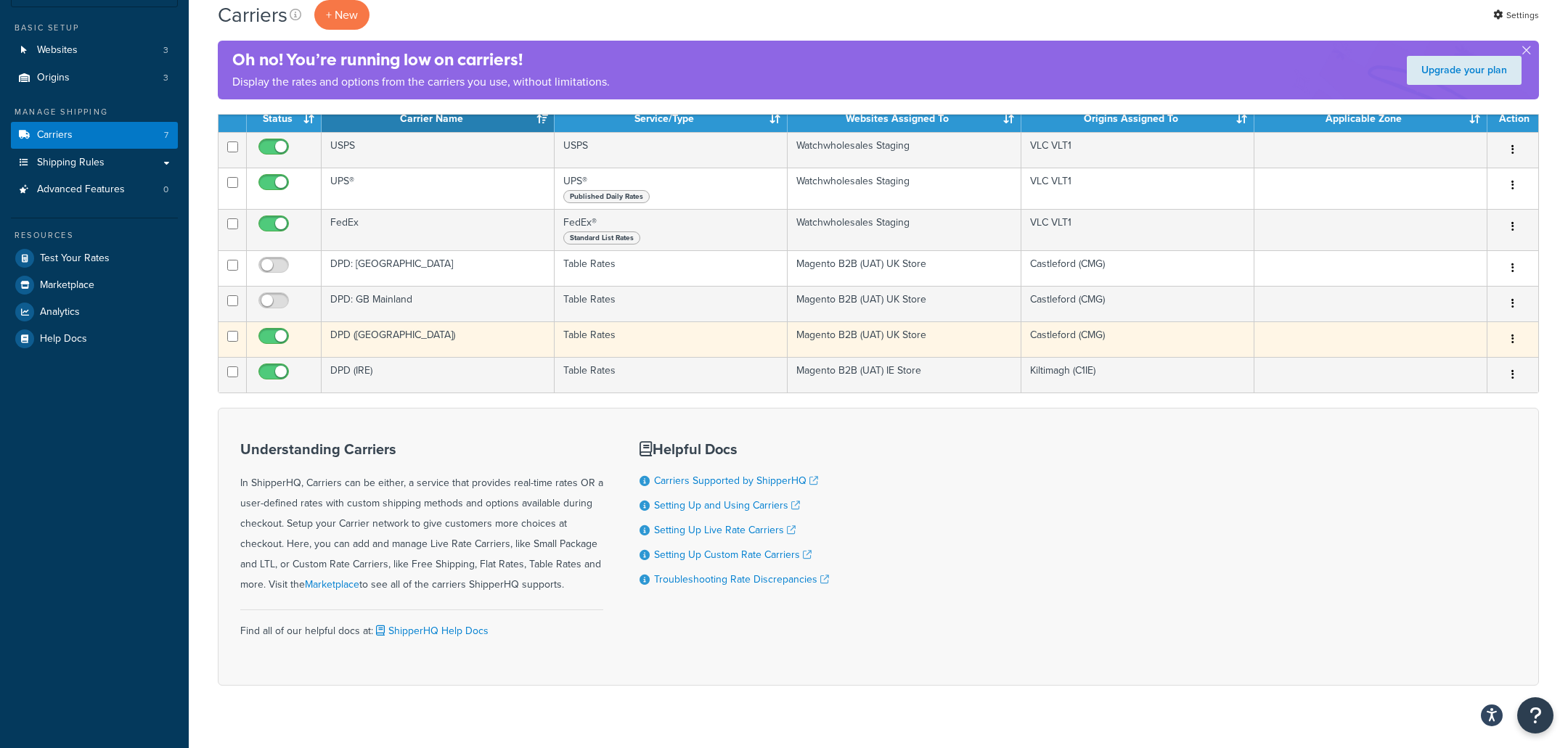
click at [517, 345] on td "DPD ([GEOGRAPHIC_DATA])" at bounding box center [438, 339] width 233 height 36
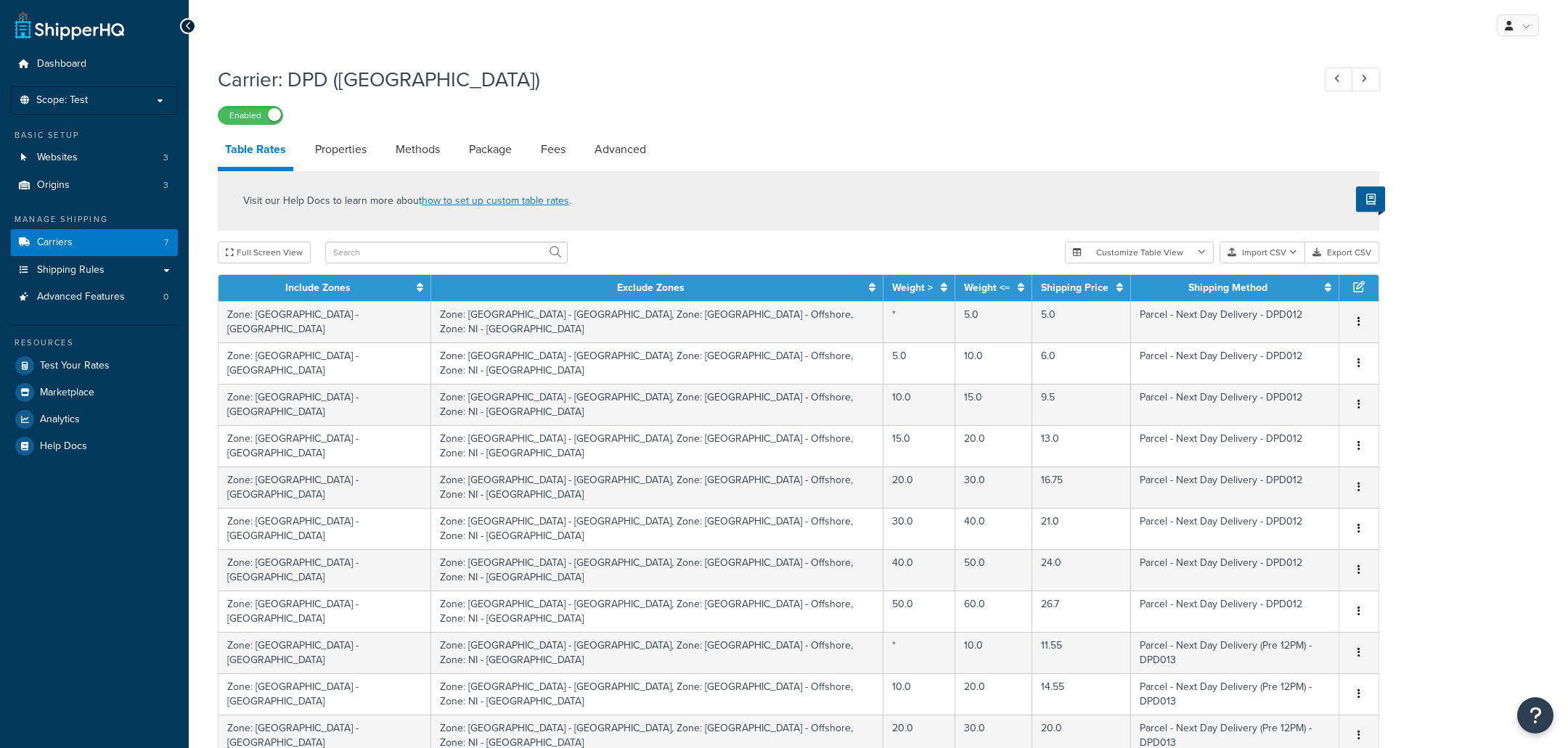
select select "25"
click at [346, 149] on link "Properties" at bounding box center [340, 150] width 66 height 35
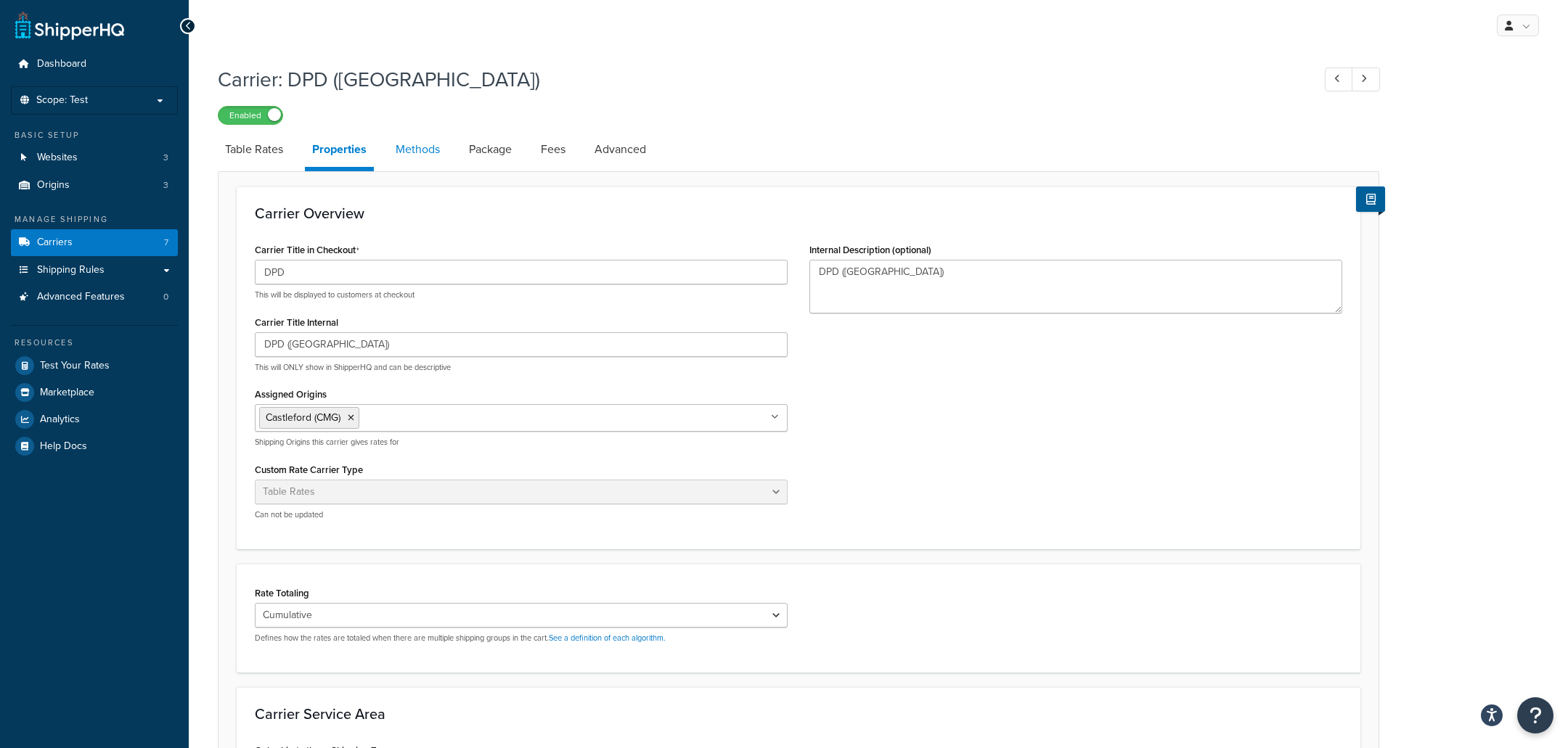
click at [435, 156] on link "Methods" at bounding box center [417, 150] width 59 height 35
select select "25"
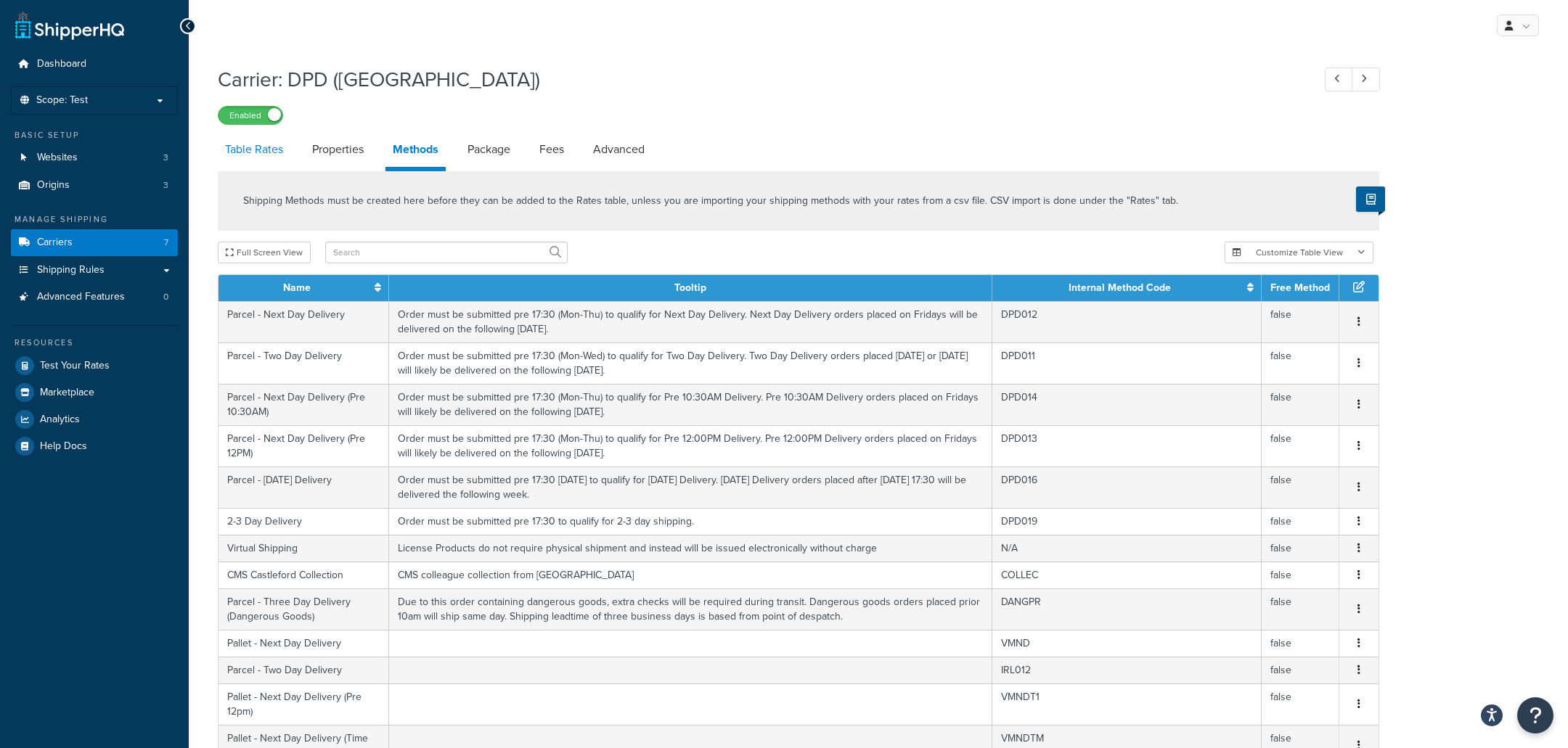
click at [254, 158] on link "Table Rates" at bounding box center [253, 150] width 73 height 35
select select "25"
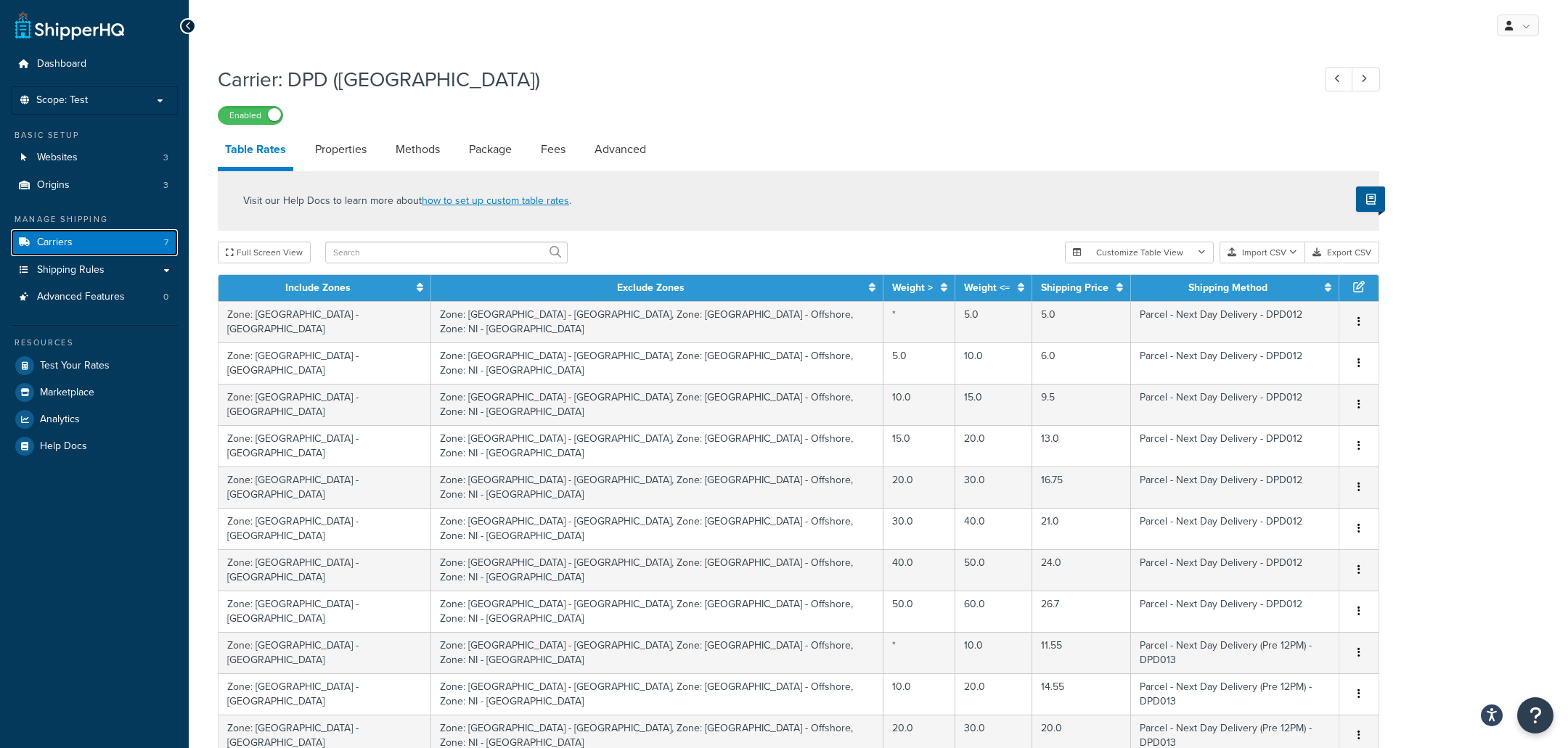
click at [143, 241] on link "Carriers 7" at bounding box center [94, 243] width 167 height 27
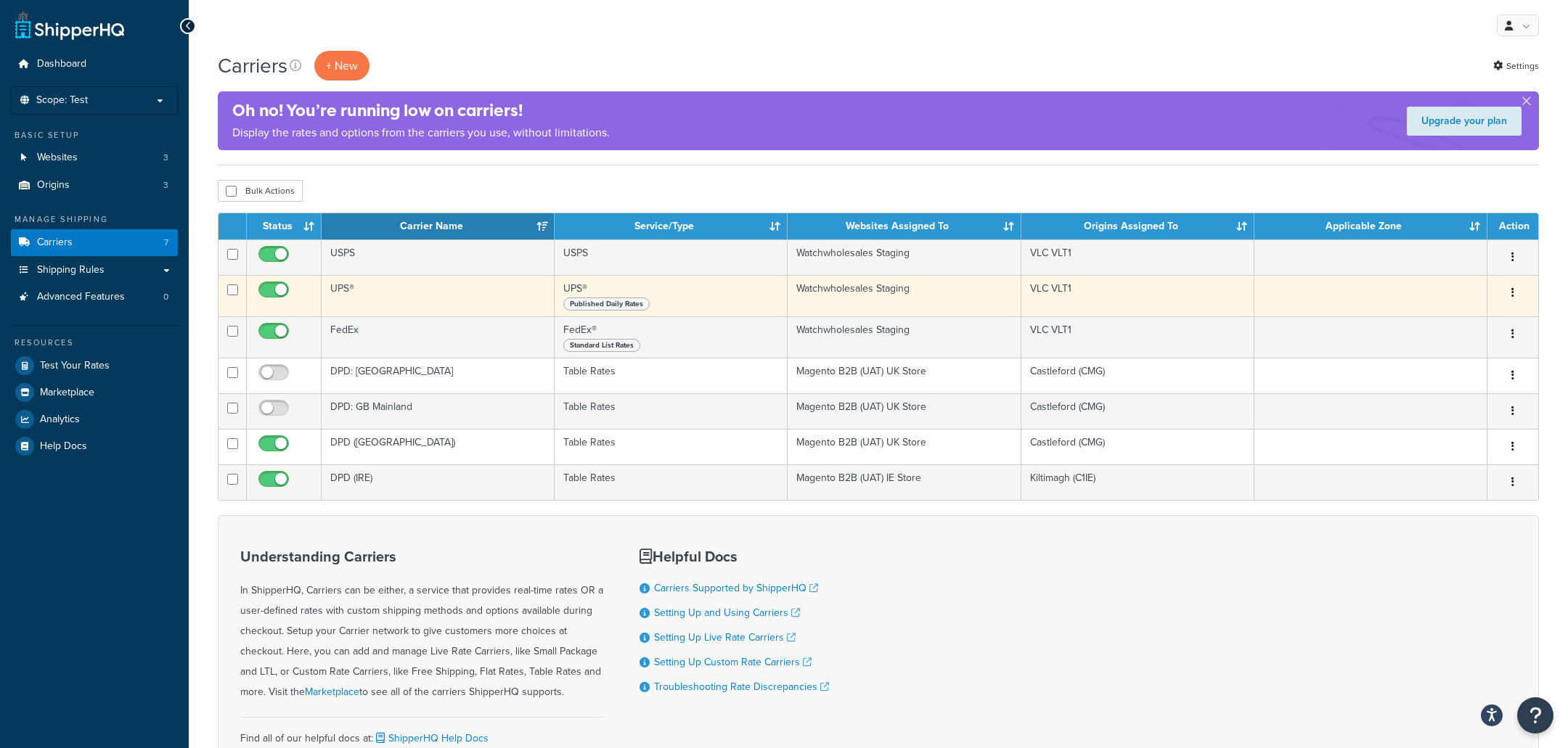
click at [382, 303] on td "UPS®" at bounding box center [438, 296] width 233 height 41
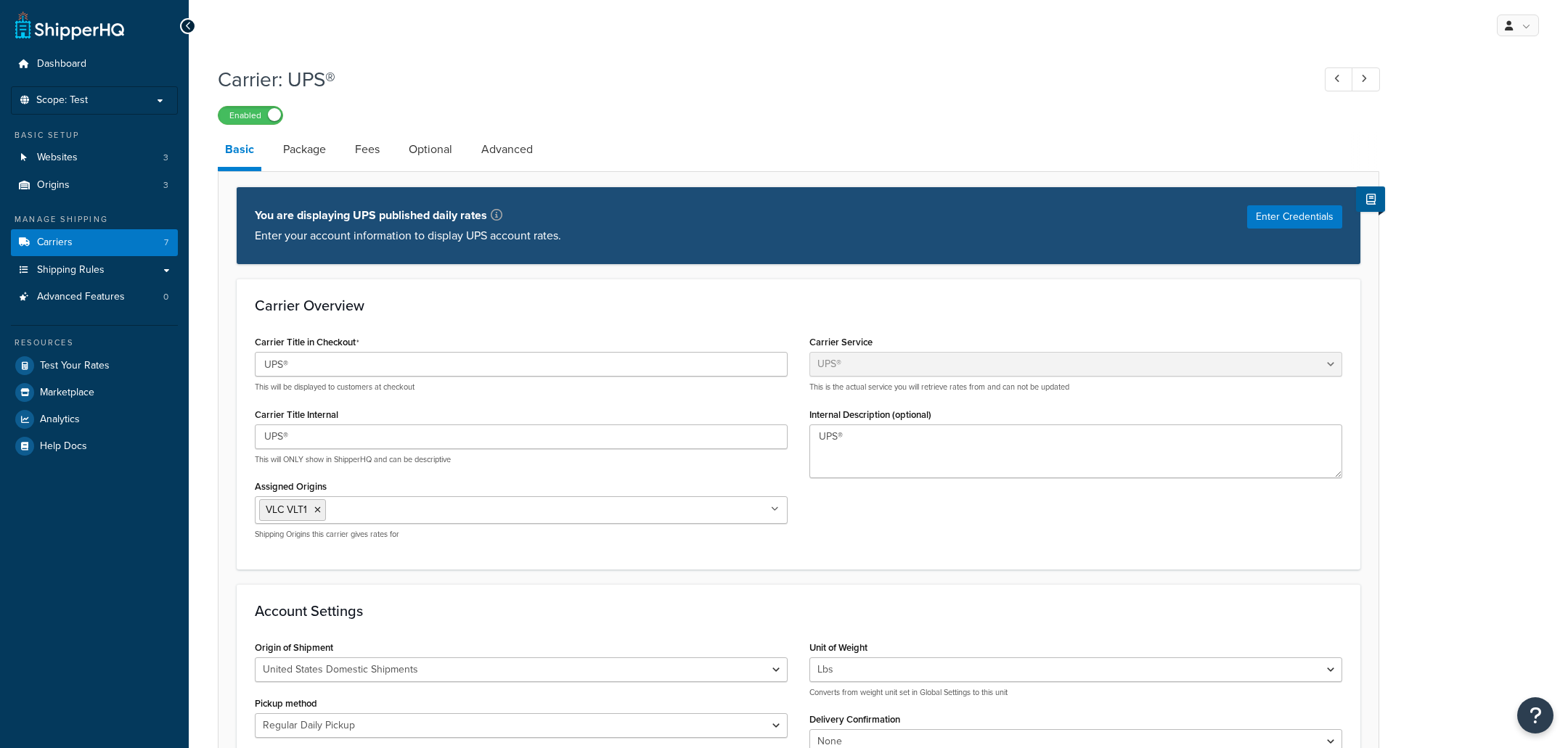
select select "ups"
click at [128, 89] on li "Scope: Test" at bounding box center [94, 100] width 167 height 28
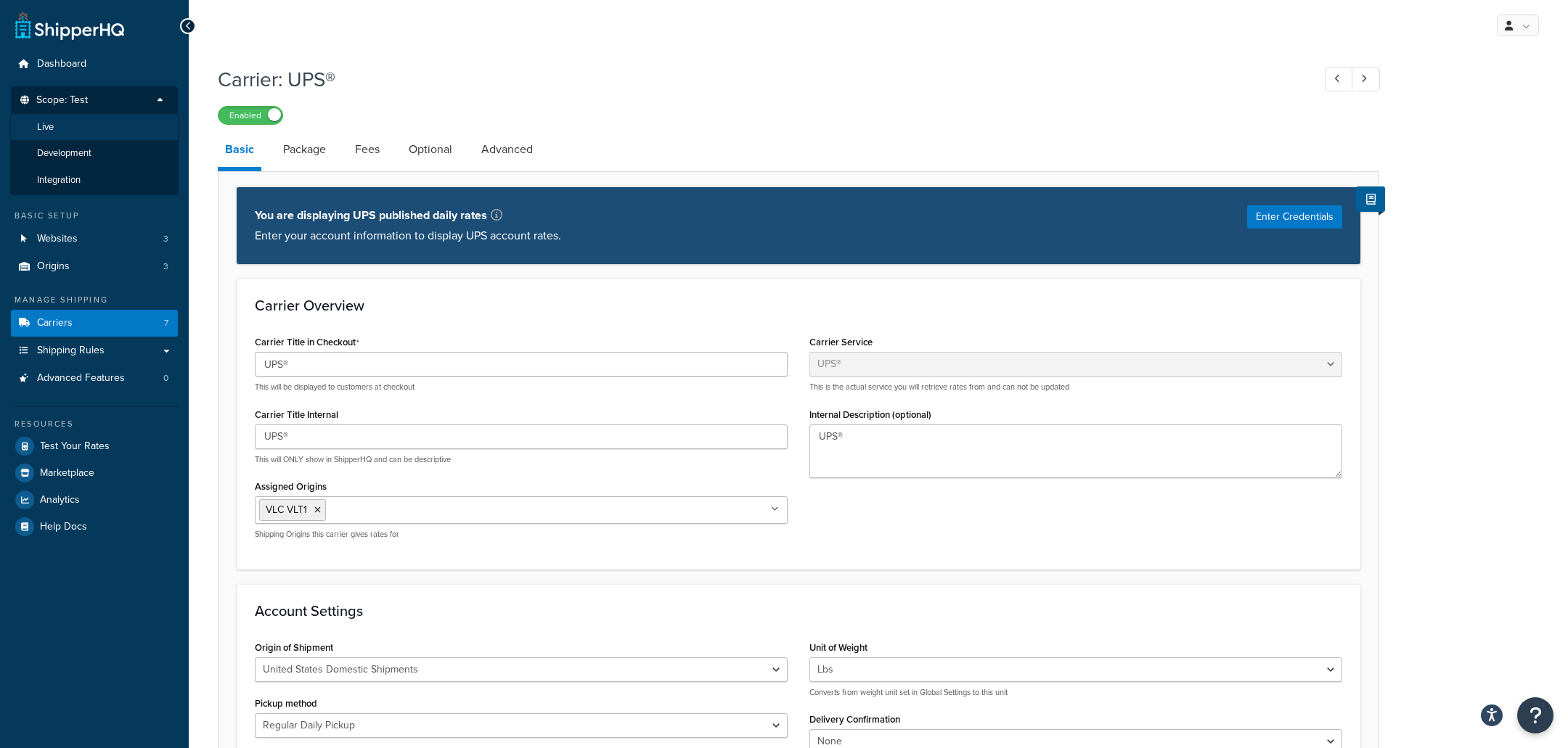
click at [121, 128] on li "Live" at bounding box center [95, 127] width 168 height 27
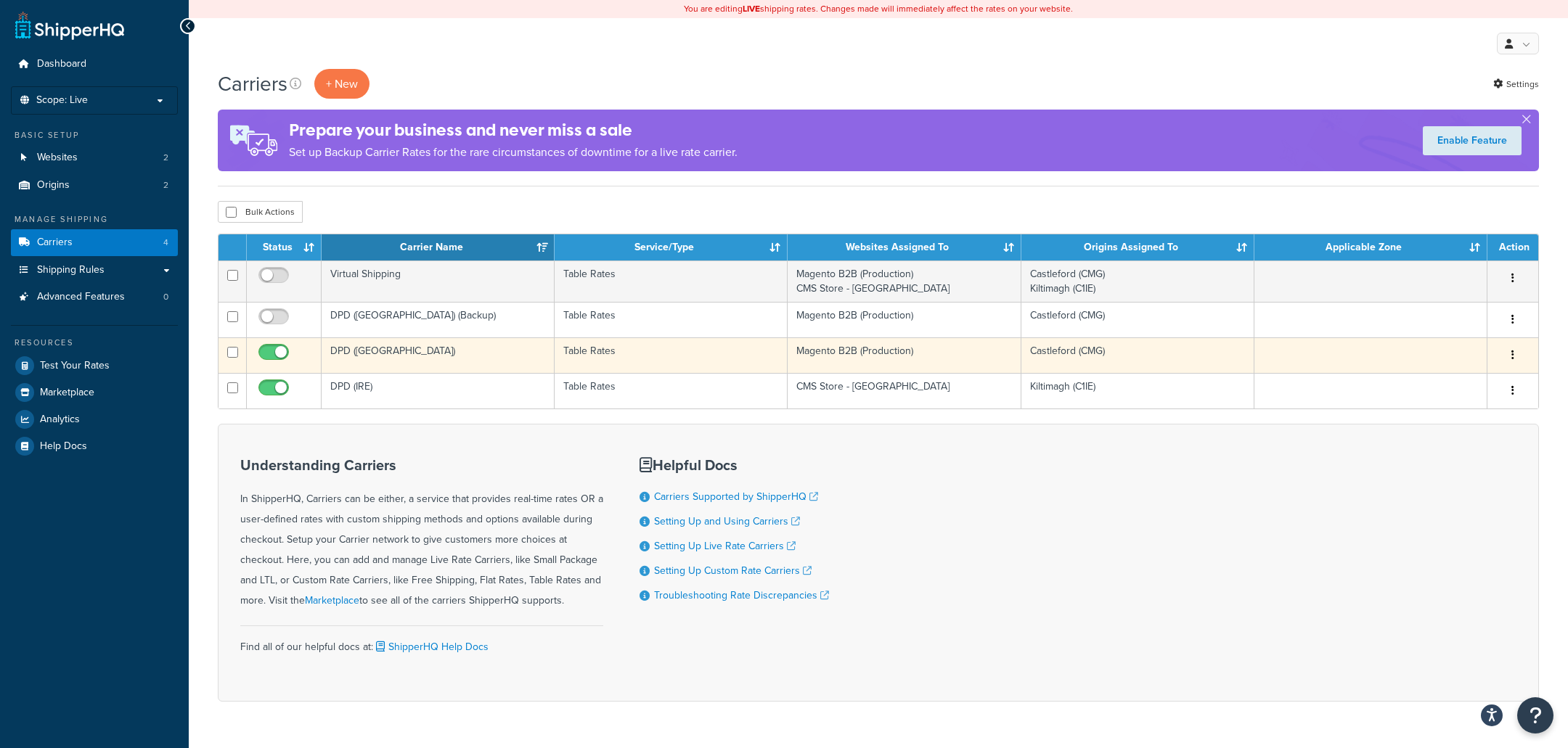
click at [426, 358] on td "DPD ([GEOGRAPHIC_DATA])" at bounding box center [438, 355] width 233 height 36
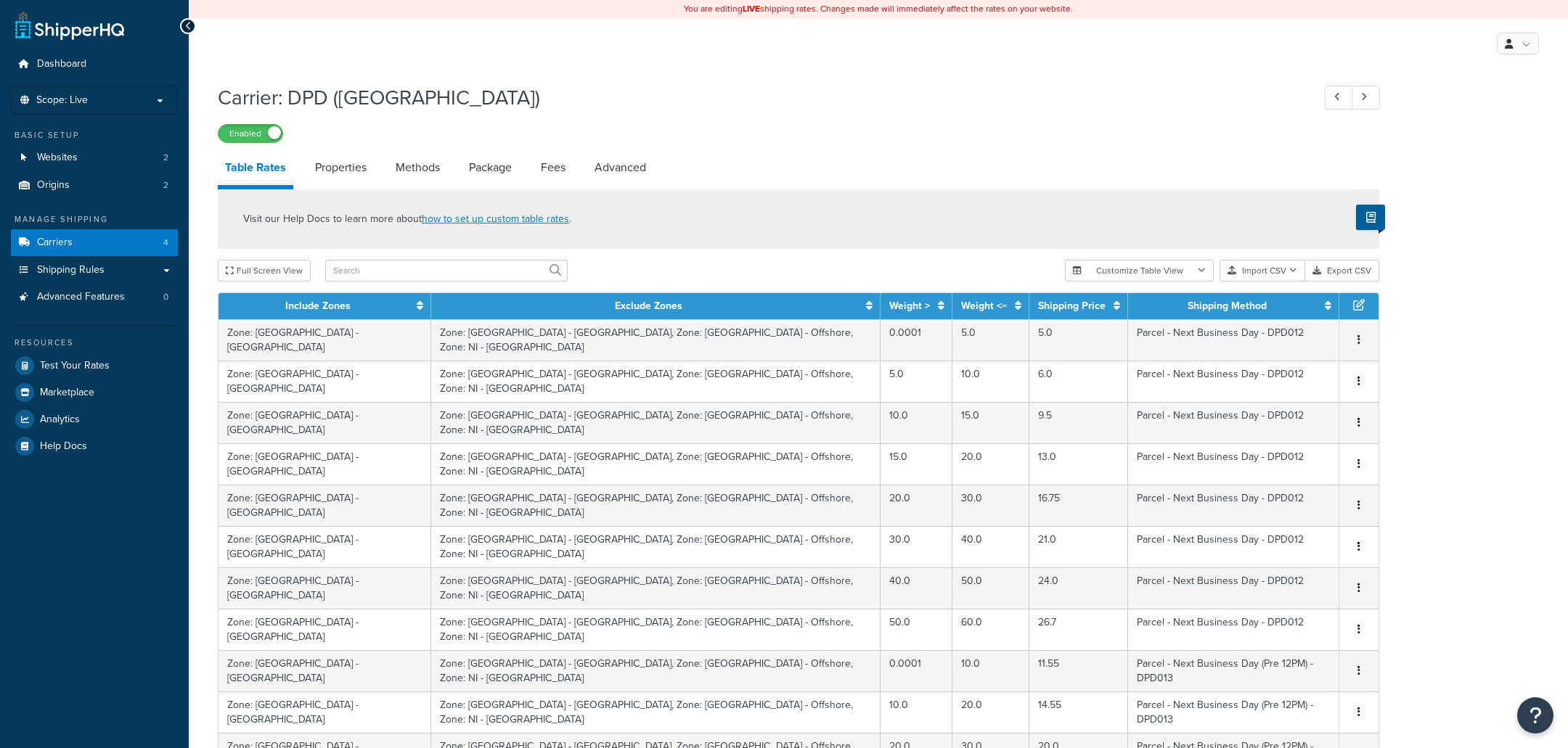
select select "25"
click at [149, 106] on p "Scope: Live" at bounding box center [94, 101] width 153 height 12
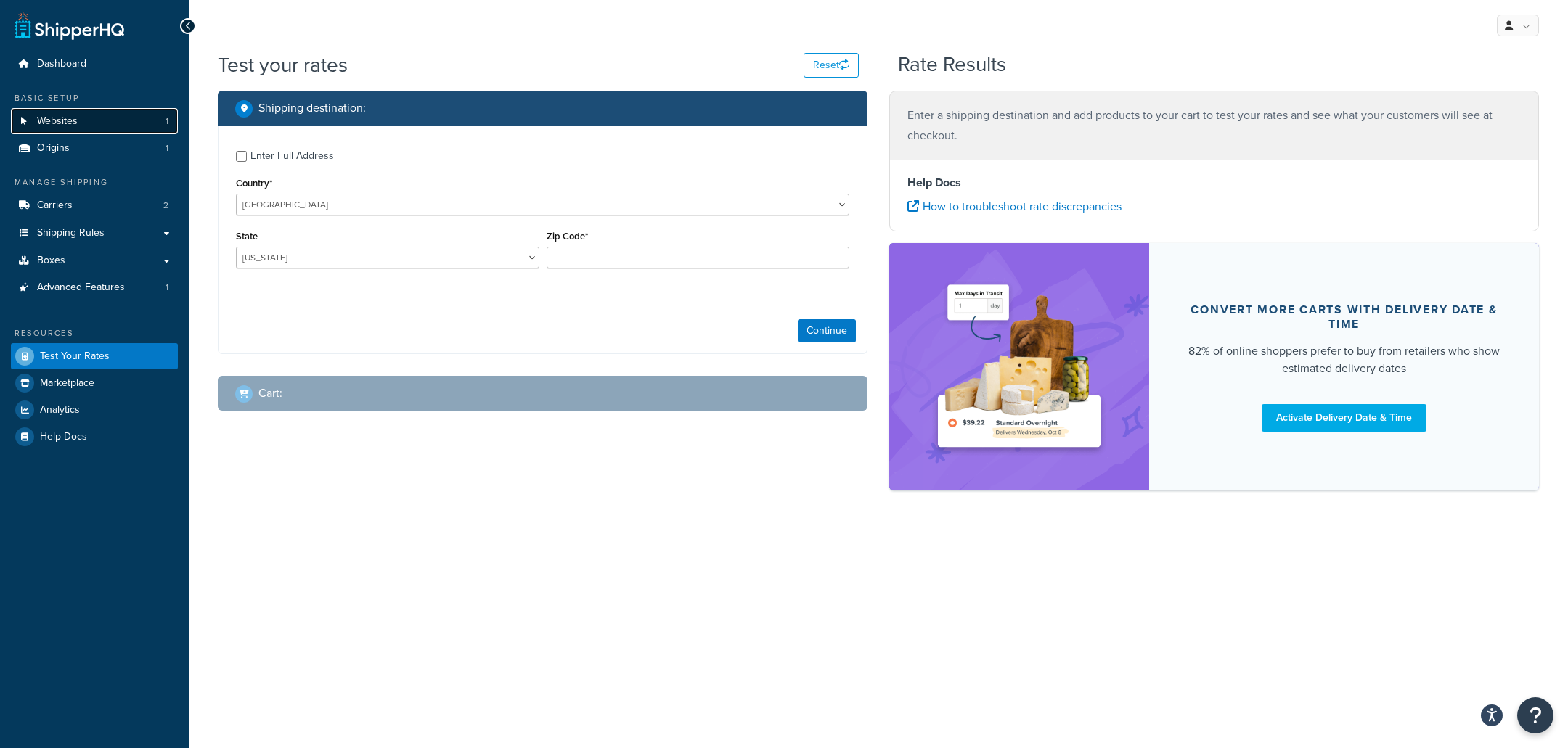
click at [95, 128] on link "Websites 1" at bounding box center [94, 121] width 167 height 27
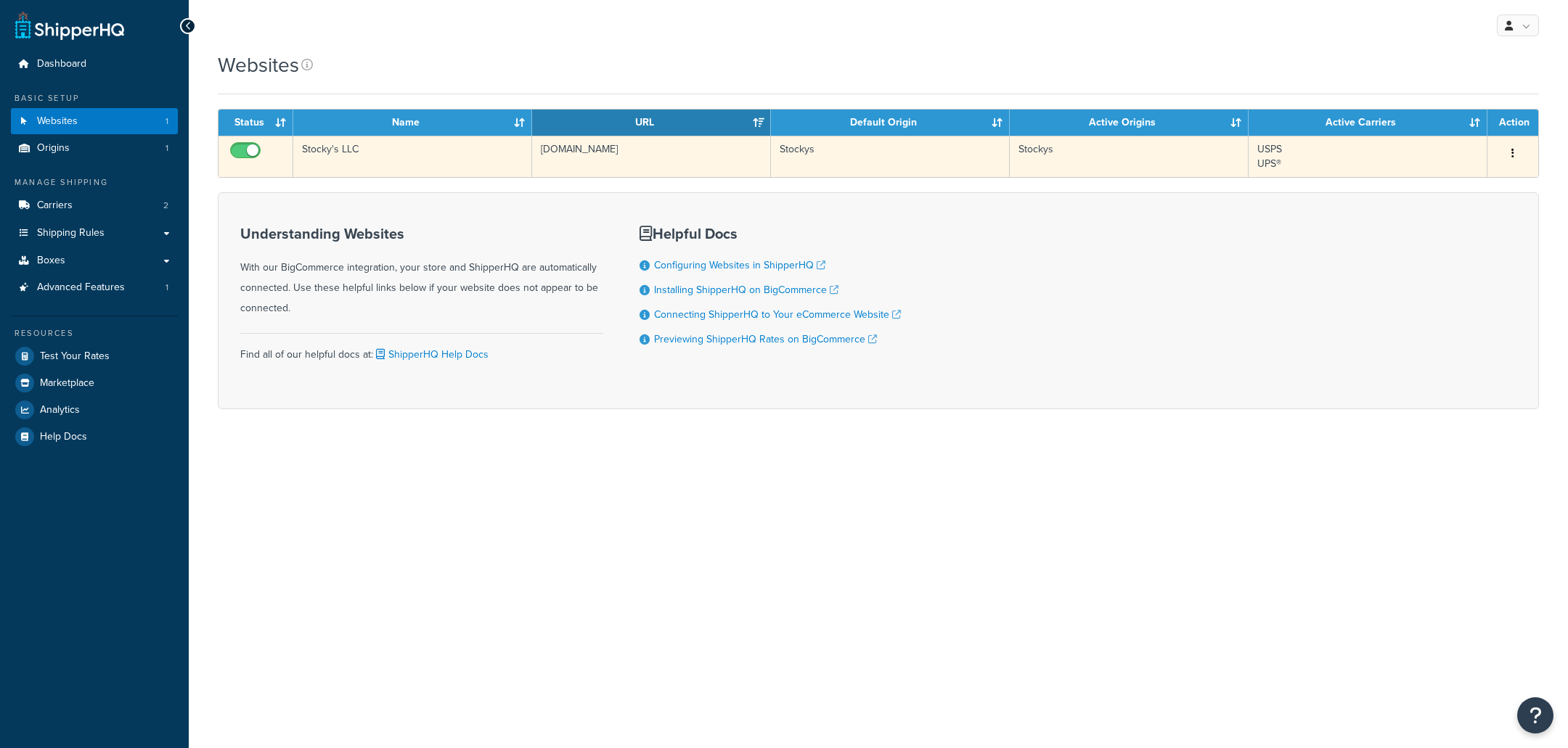
click at [1029, 151] on td "Stockys" at bounding box center [1129, 156] width 239 height 41
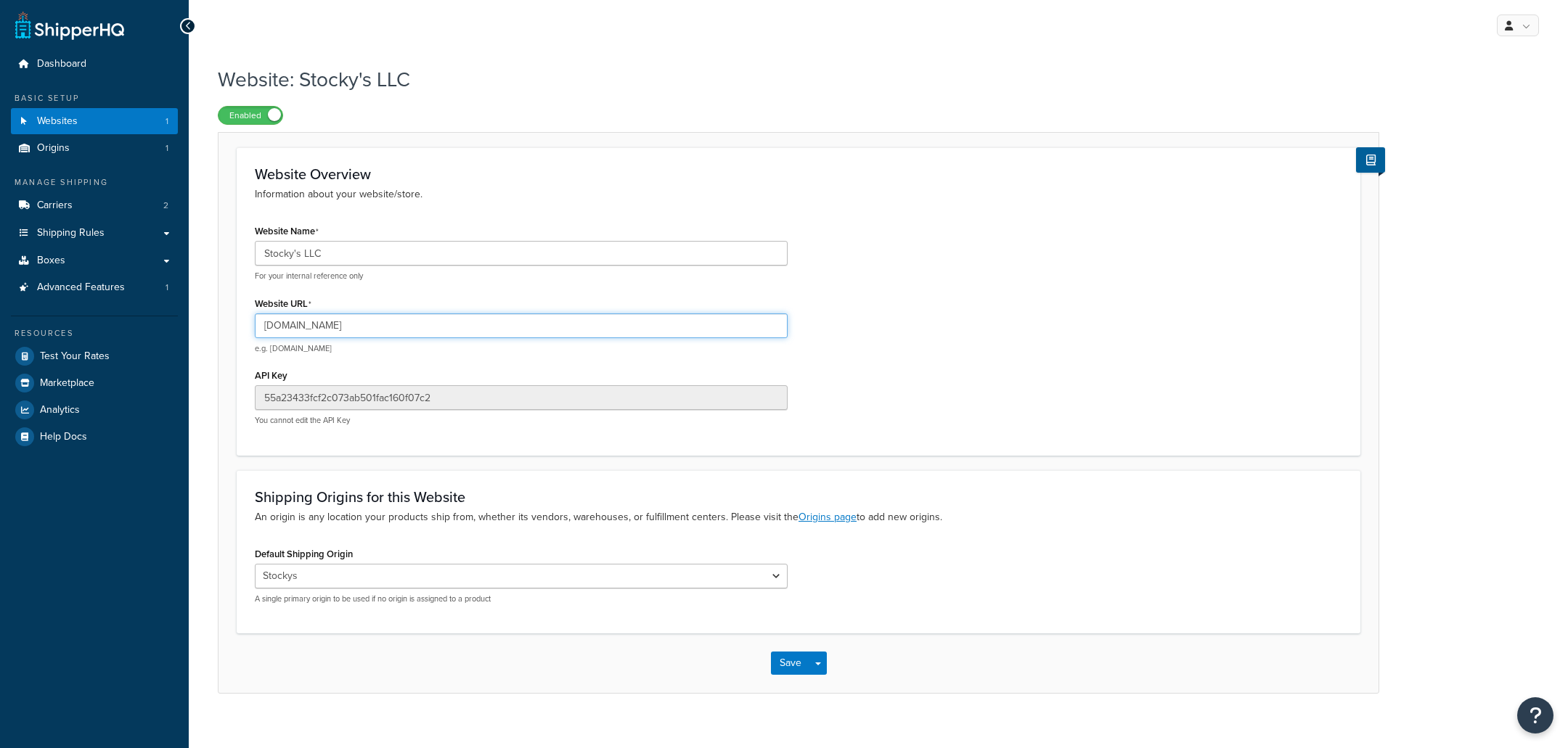
click at [404, 326] on input "[DOMAIN_NAME]" at bounding box center [520, 326] width 532 height 25
click at [85, 238] on span "Shipping Rules" at bounding box center [70, 233] width 68 height 12
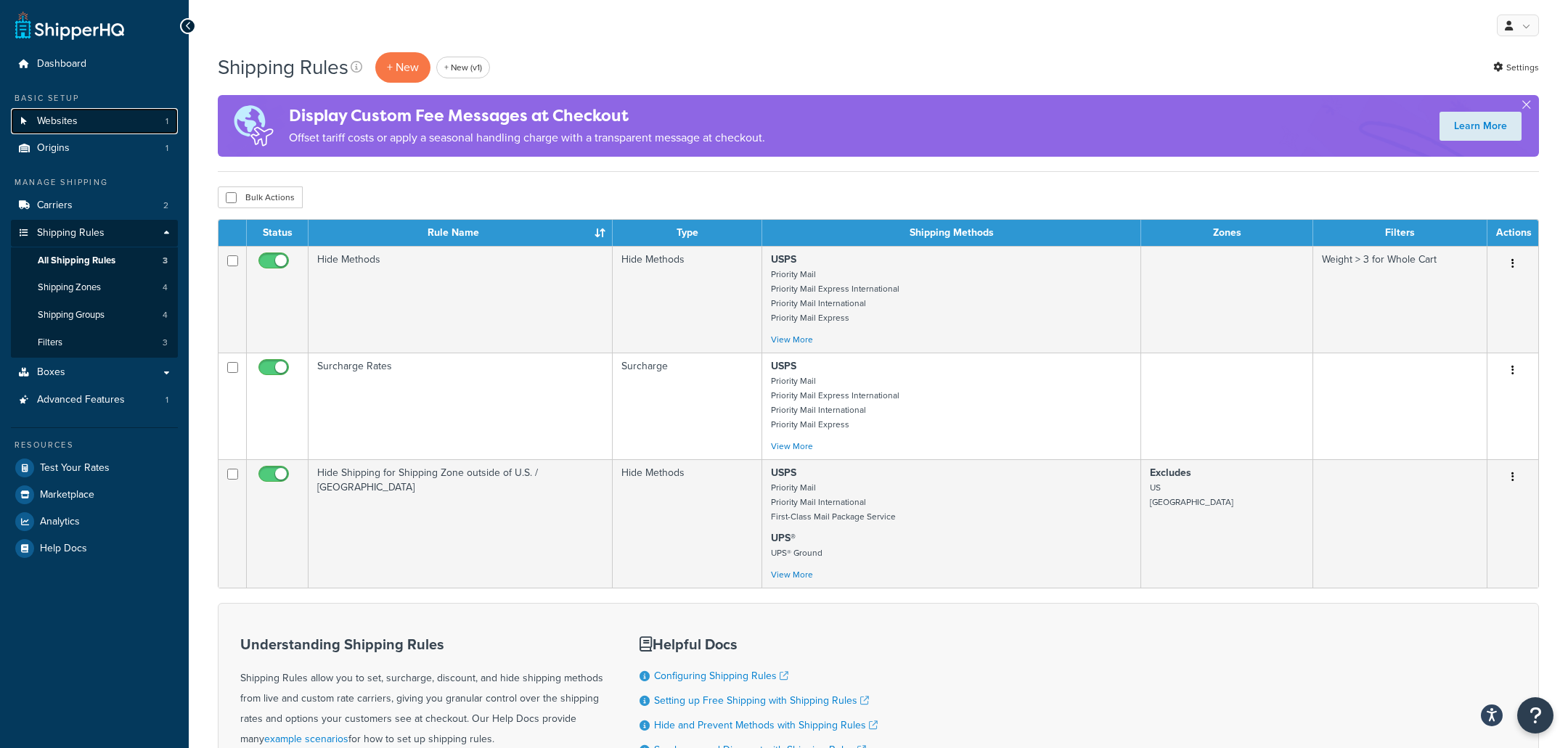
click at [90, 130] on link "Websites 1" at bounding box center [94, 121] width 167 height 27
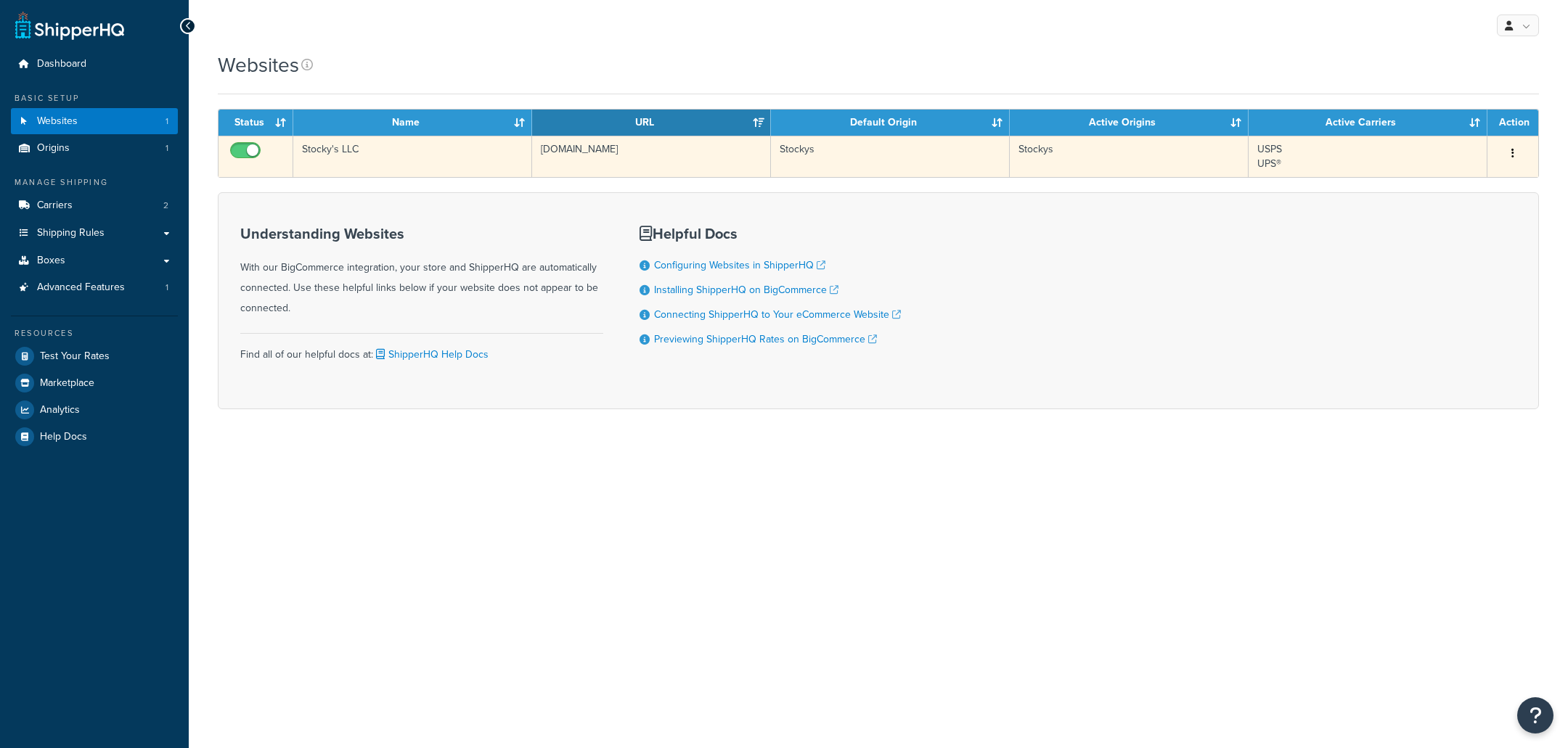
click at [364, 153] on td "Stocky's LLC" at bounding box center [412, 156] width 239 height 41
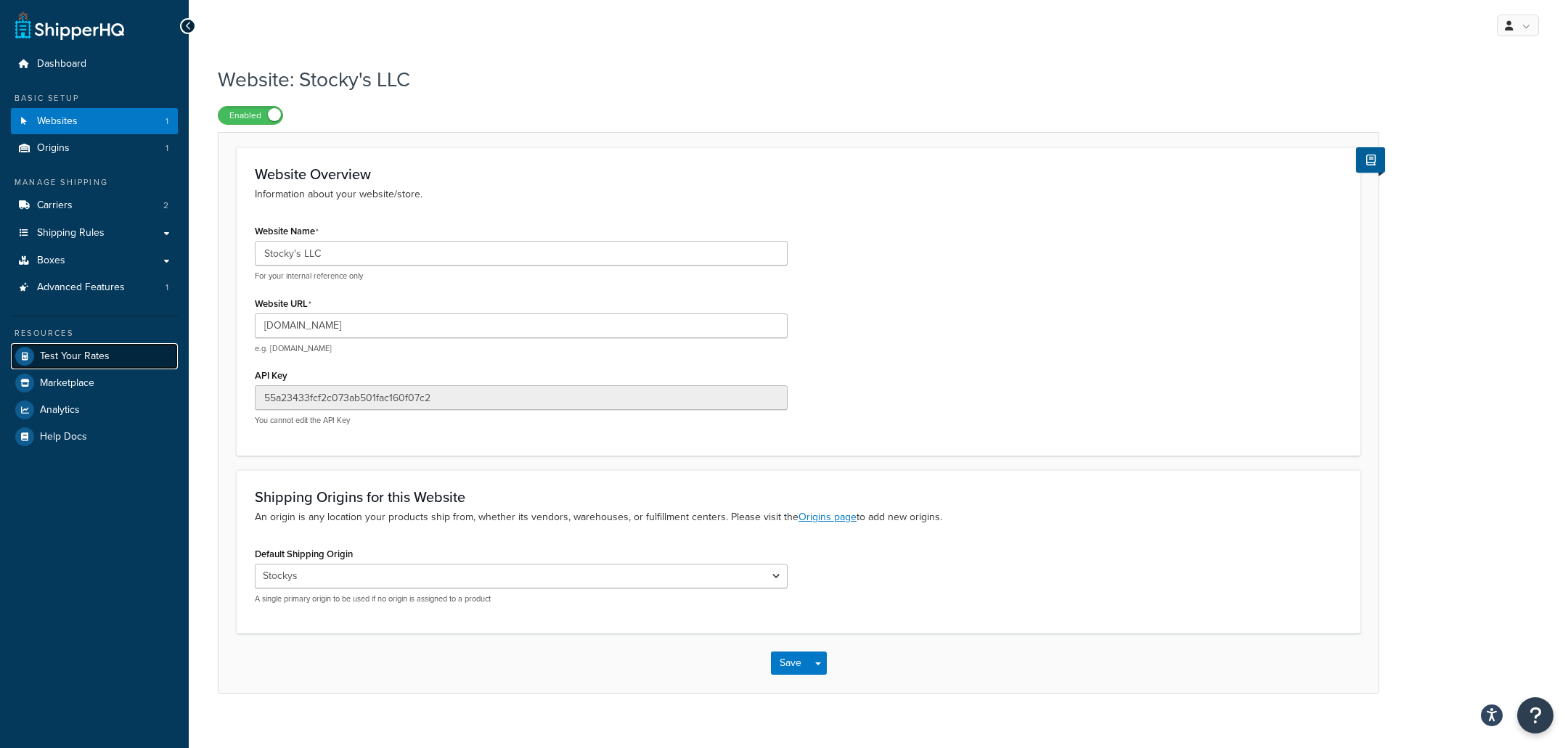
click at [150, 360] on link "Test Your Rates" at bounding box center [94, 356] width 167 height 26
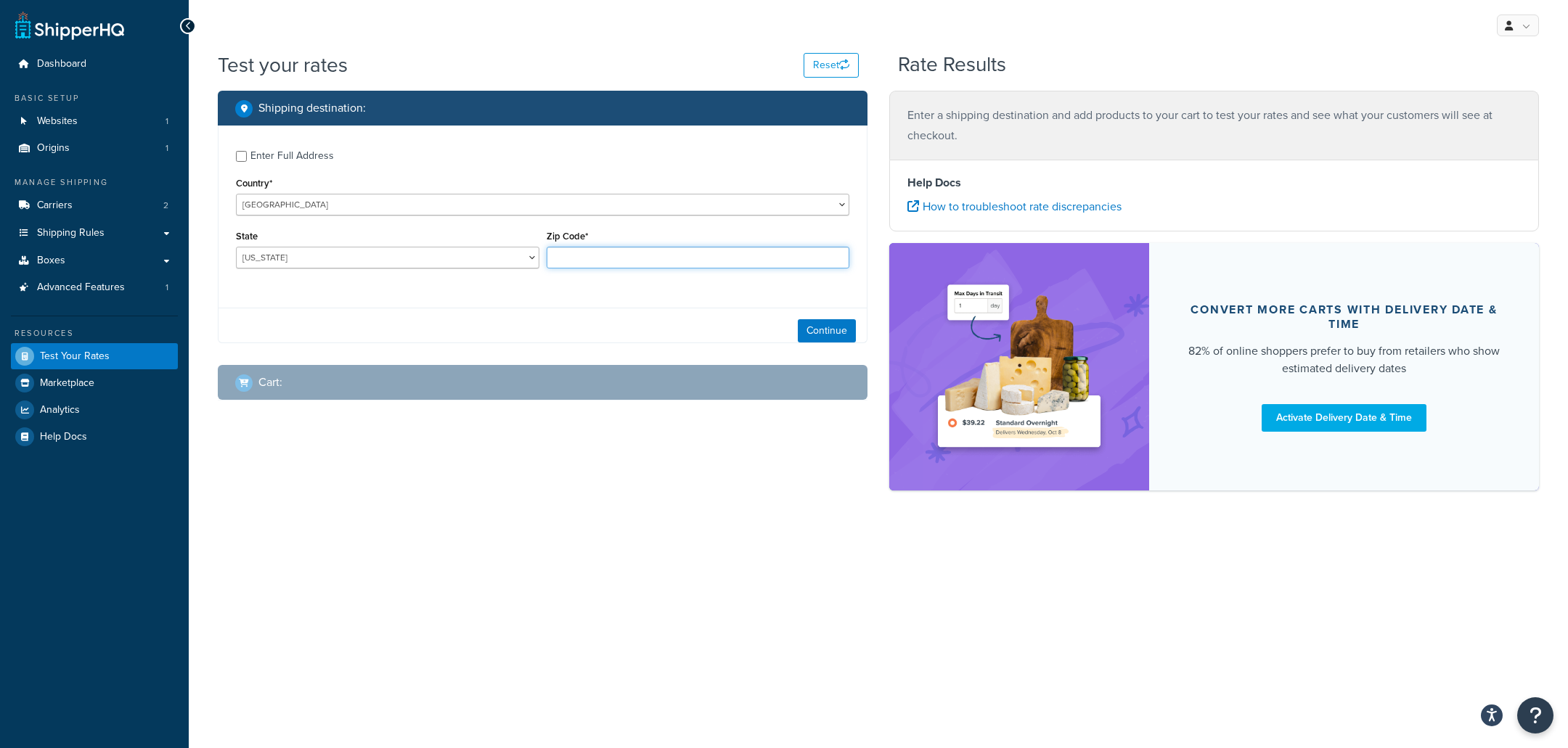
click at [581, 254] on input "Zip Code*" at bounding box center [698, 257] width 303 height 22
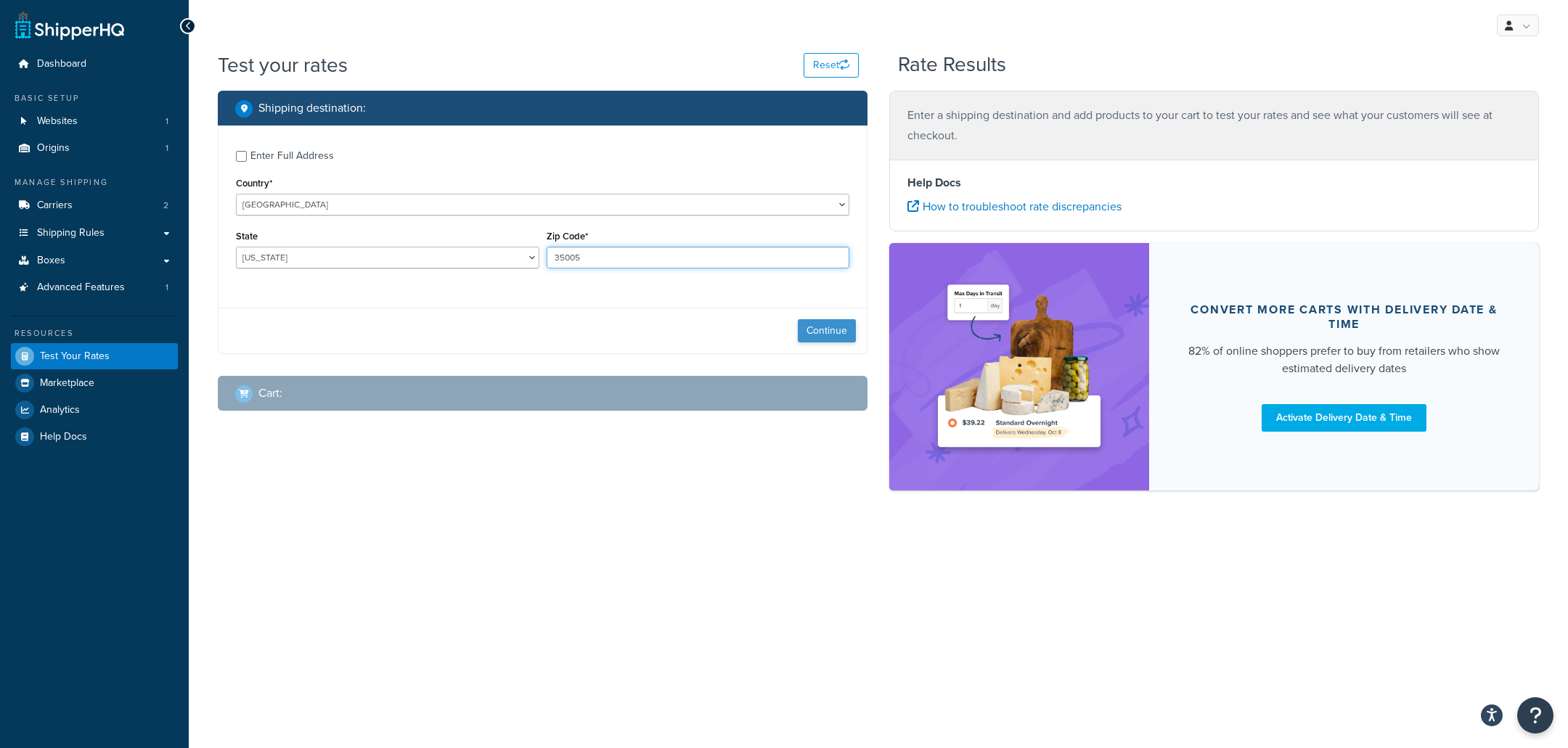
type input "35005"
click at [817, 335] on button "Continue" at bounding box center [827, 331] width 58 height 23
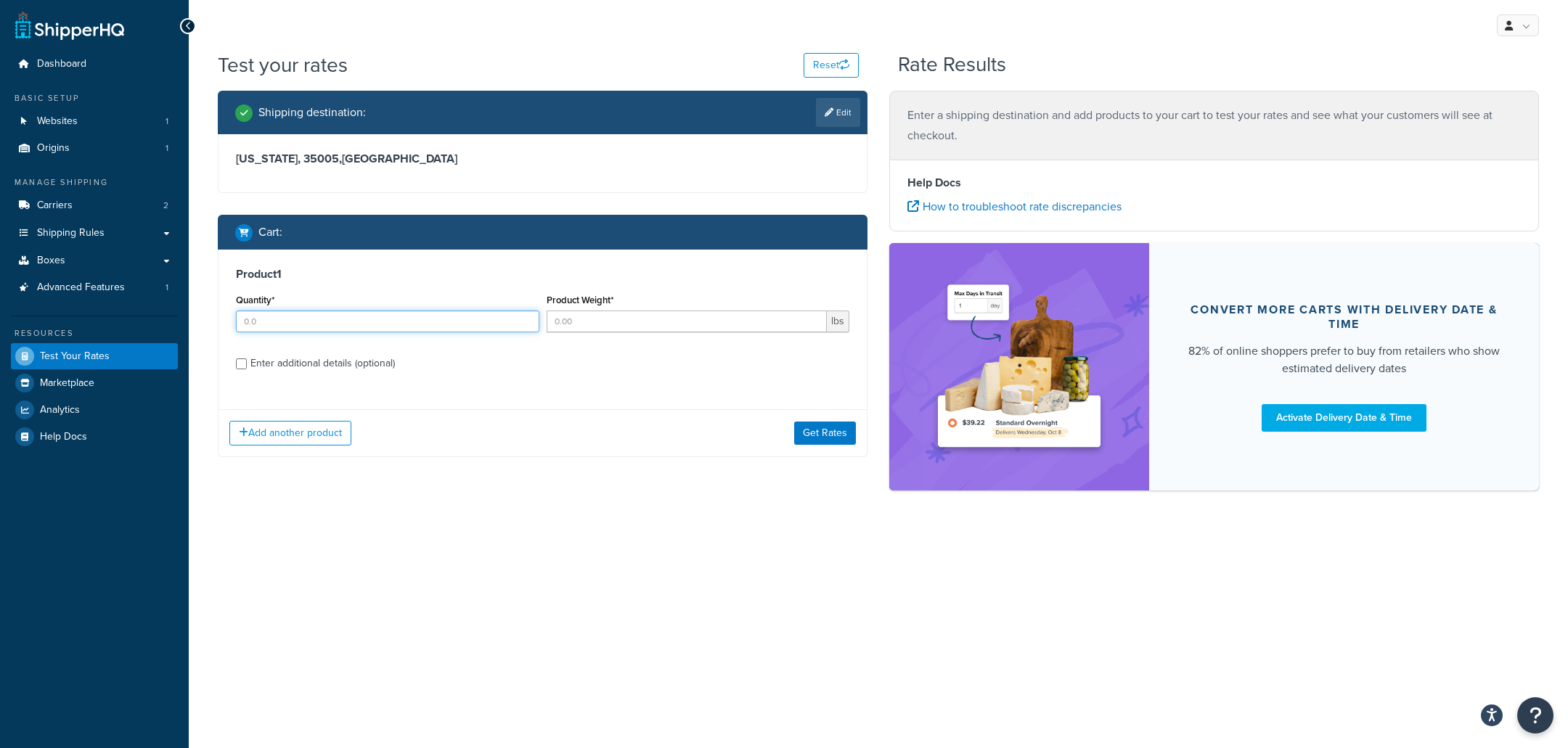
click at [381, 317] on input "Quantity*" at bounding box center [388, 321] width 303 height 22
type input "1"
type input "5"
click at [813, 437] on button "Get Rates" at bounding box center [824, 433] width 61 height 23
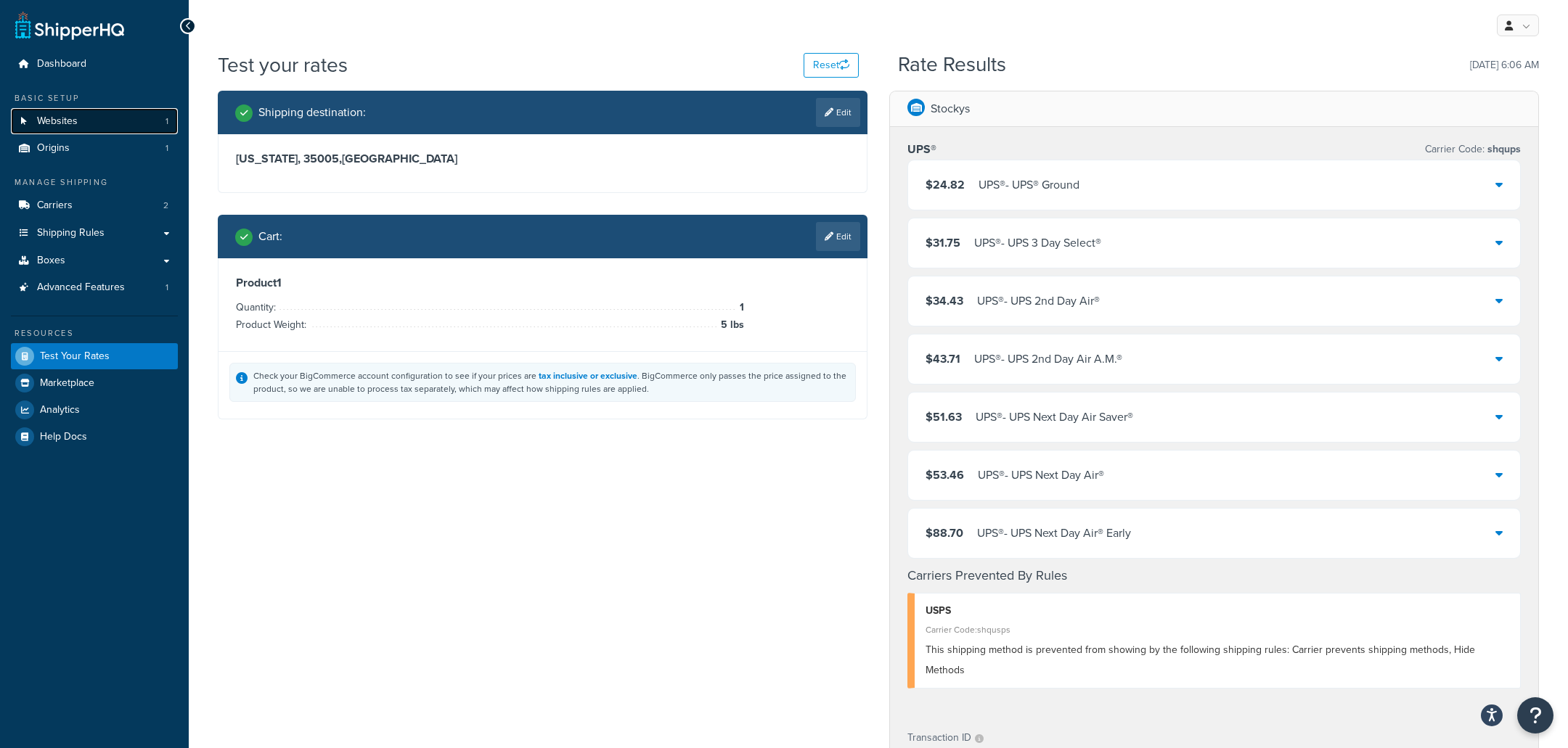
click at [161, 121] on link "Websites 1" at bounding box center [94, 121] width 167 height 27
click at [125, 128] on link "Websites 1" at bounding box center [94, 121] width 167 height 27
